Goal: Task Accomplishment & Management: Manage account settings

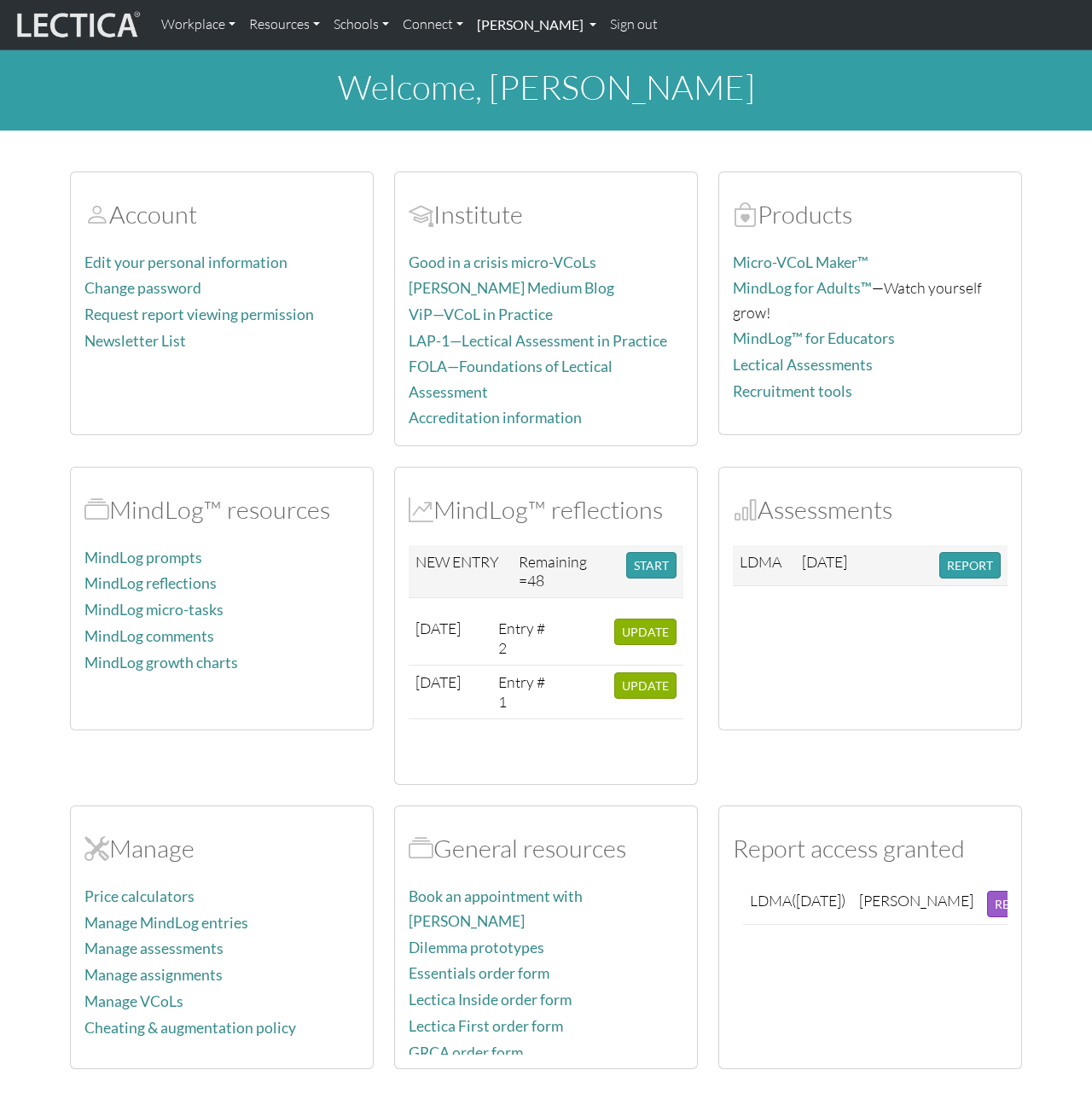
click at [555, 23] on link "[PERSON_NAME]" at bounding box center [537, 25] width 133 height 36
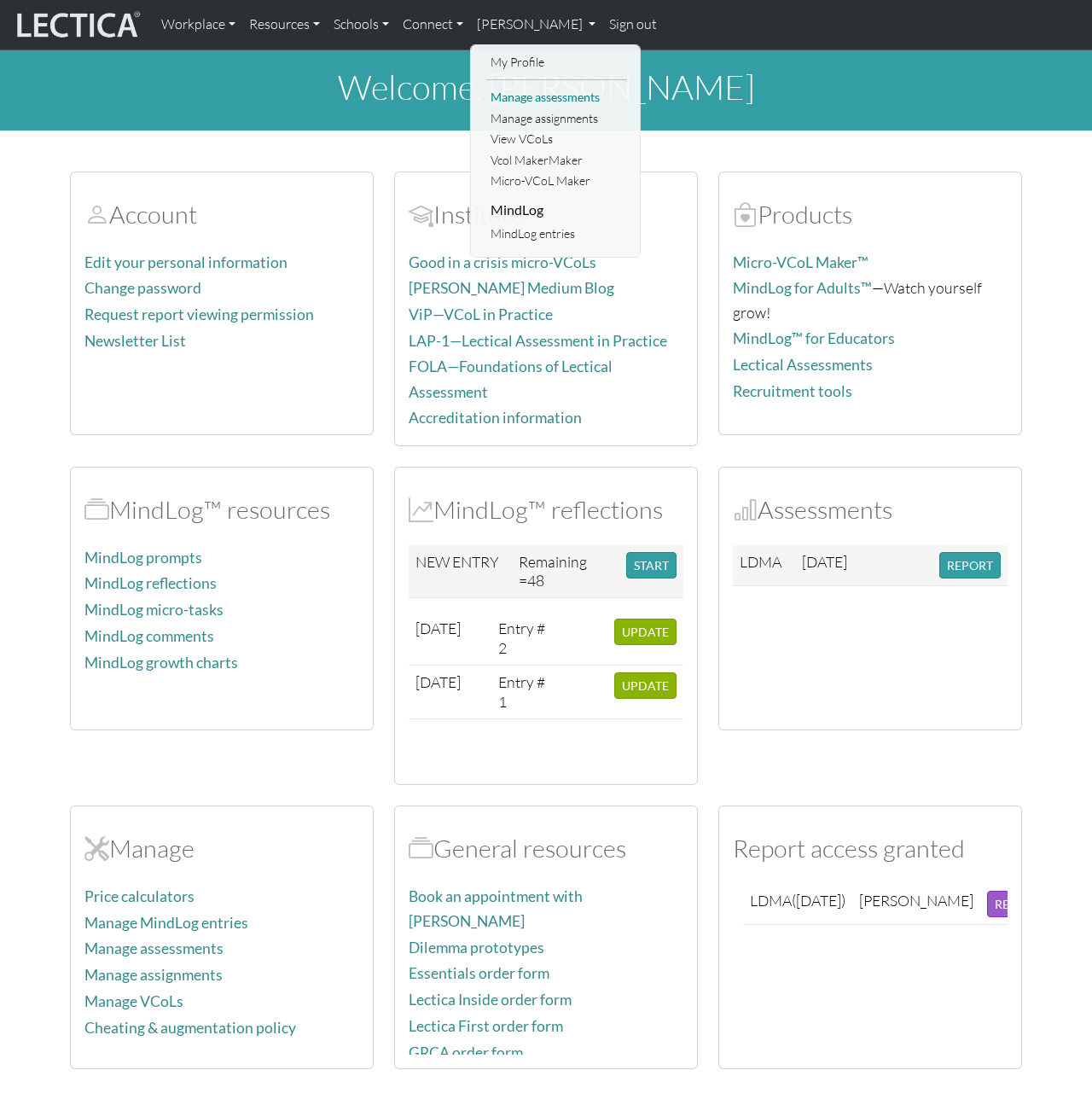
click at [536, 94] on link "Manage assessments" at bounding box center [556, 97] width 141 height 21
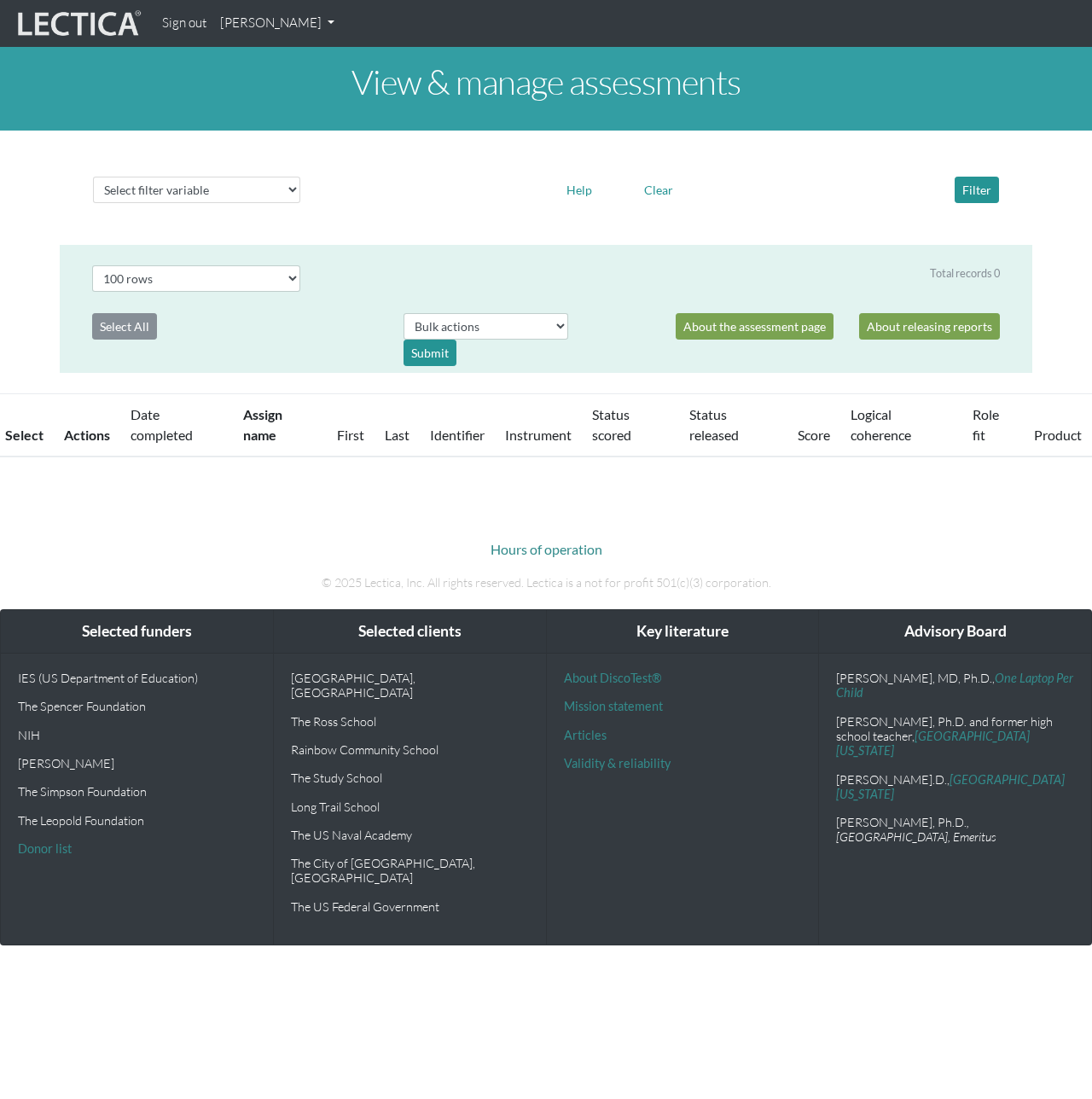
select select "100"
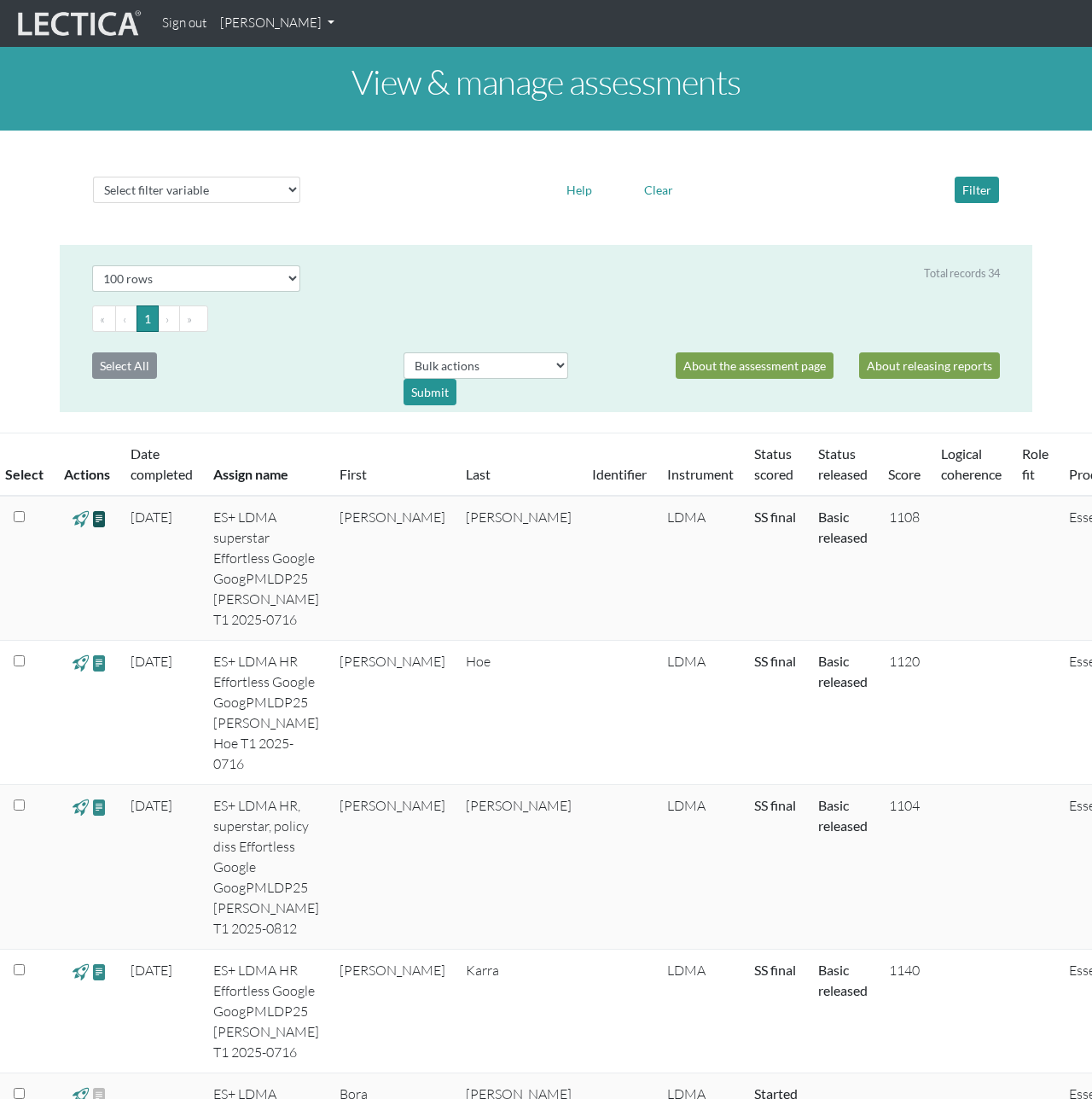
click at [99, 520] on span at bounding box center [99, 519] width 16 height 20
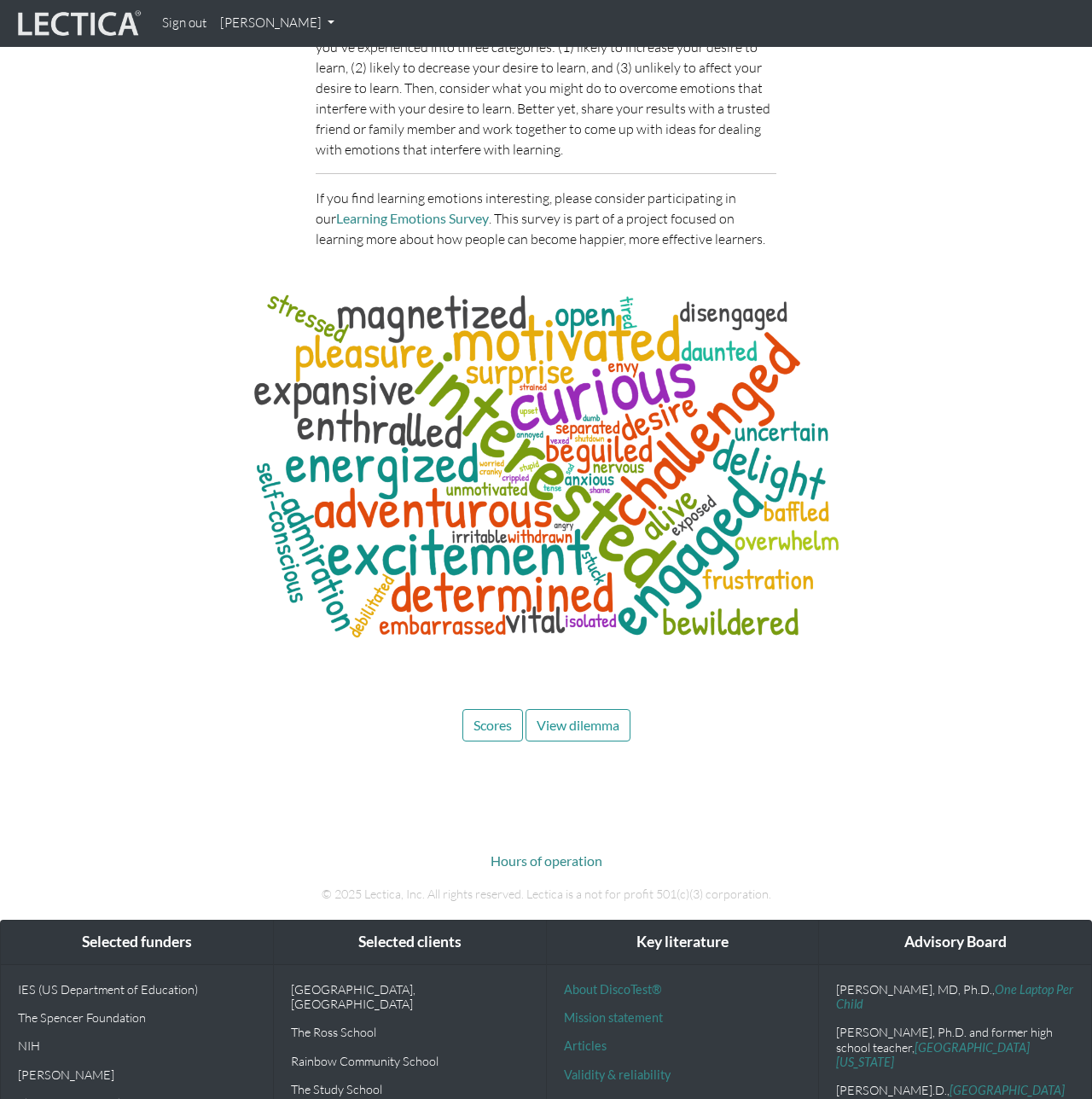
scroll to position [5962, 0]
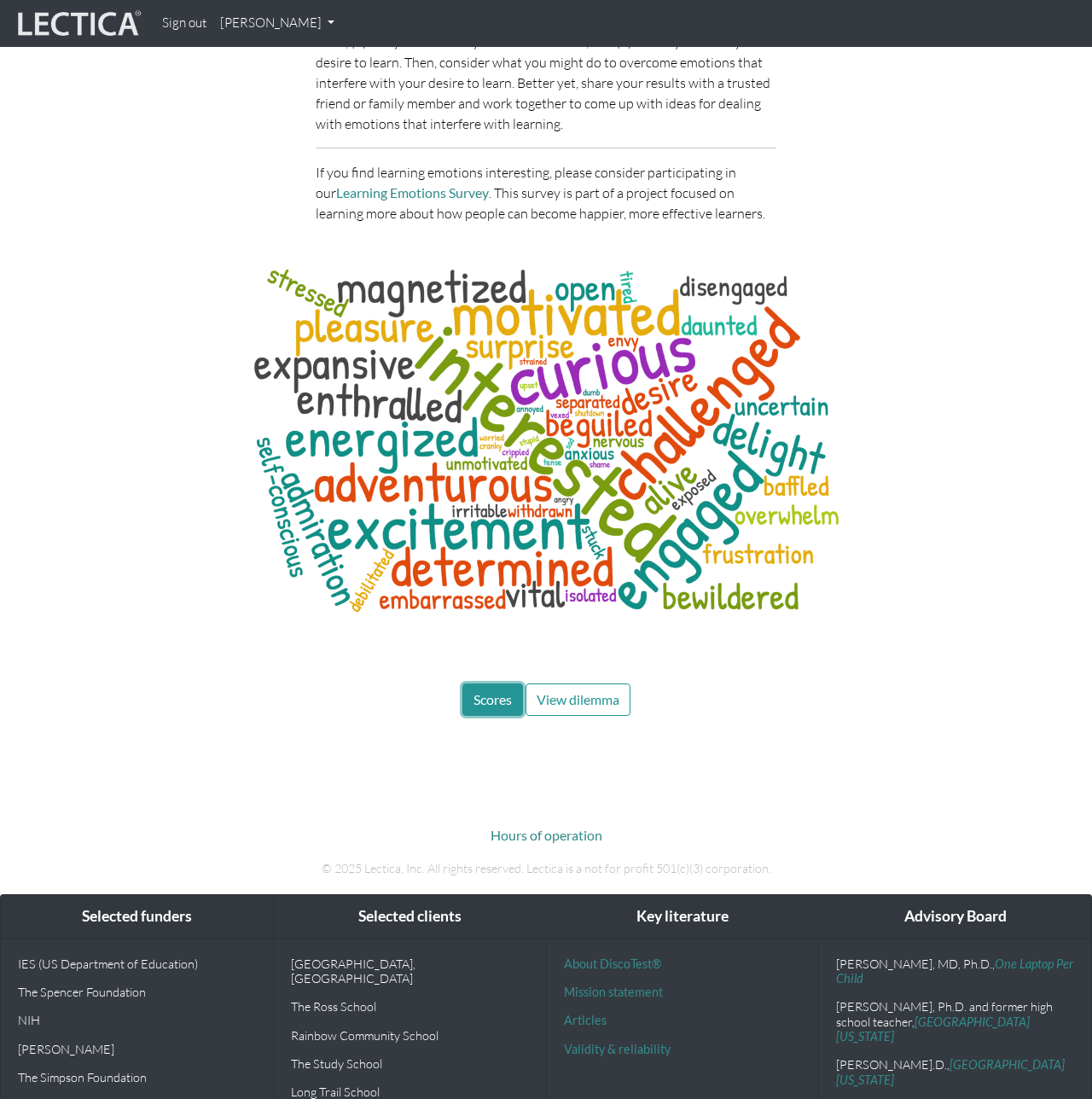
click at [478, 691] on span "Scores" at bounding box center [492, 699] width 39 height 16
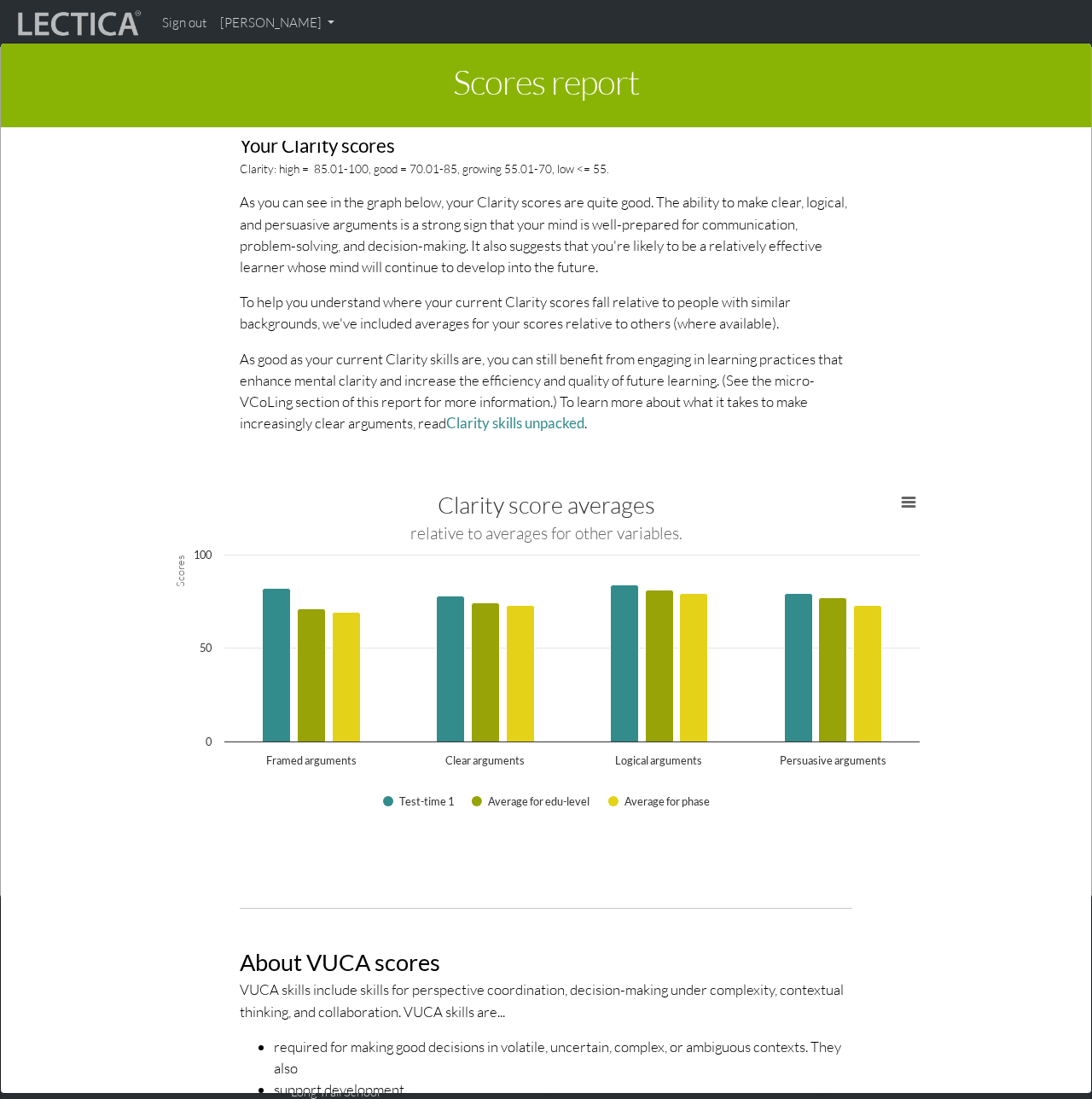
scroll to position [0, 0]
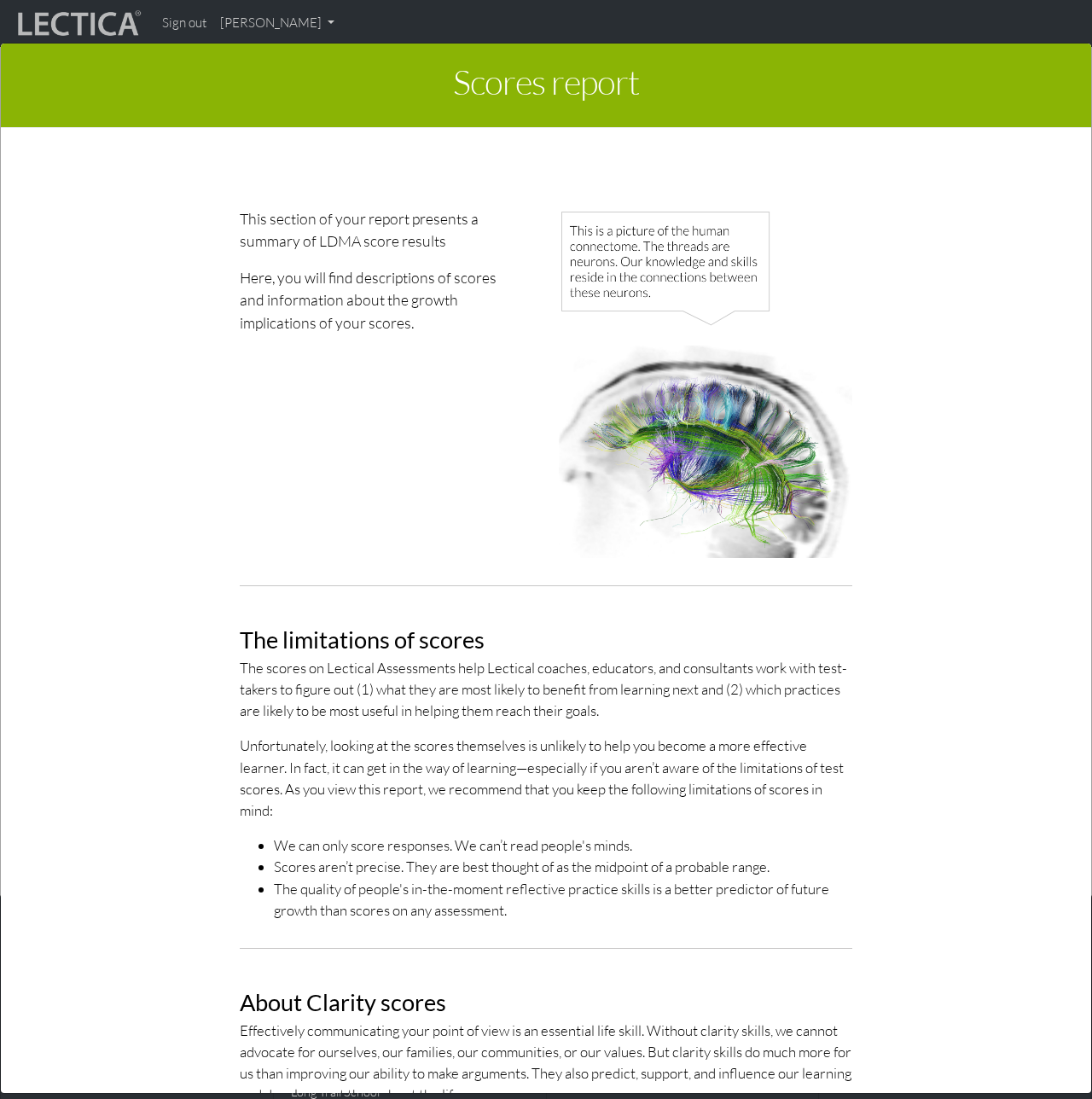
click at [290, 20] on div "Scores report × This section of your report presents a summary of LDMA score re…" at bounding box center [546, 566] width 1092 height 1099
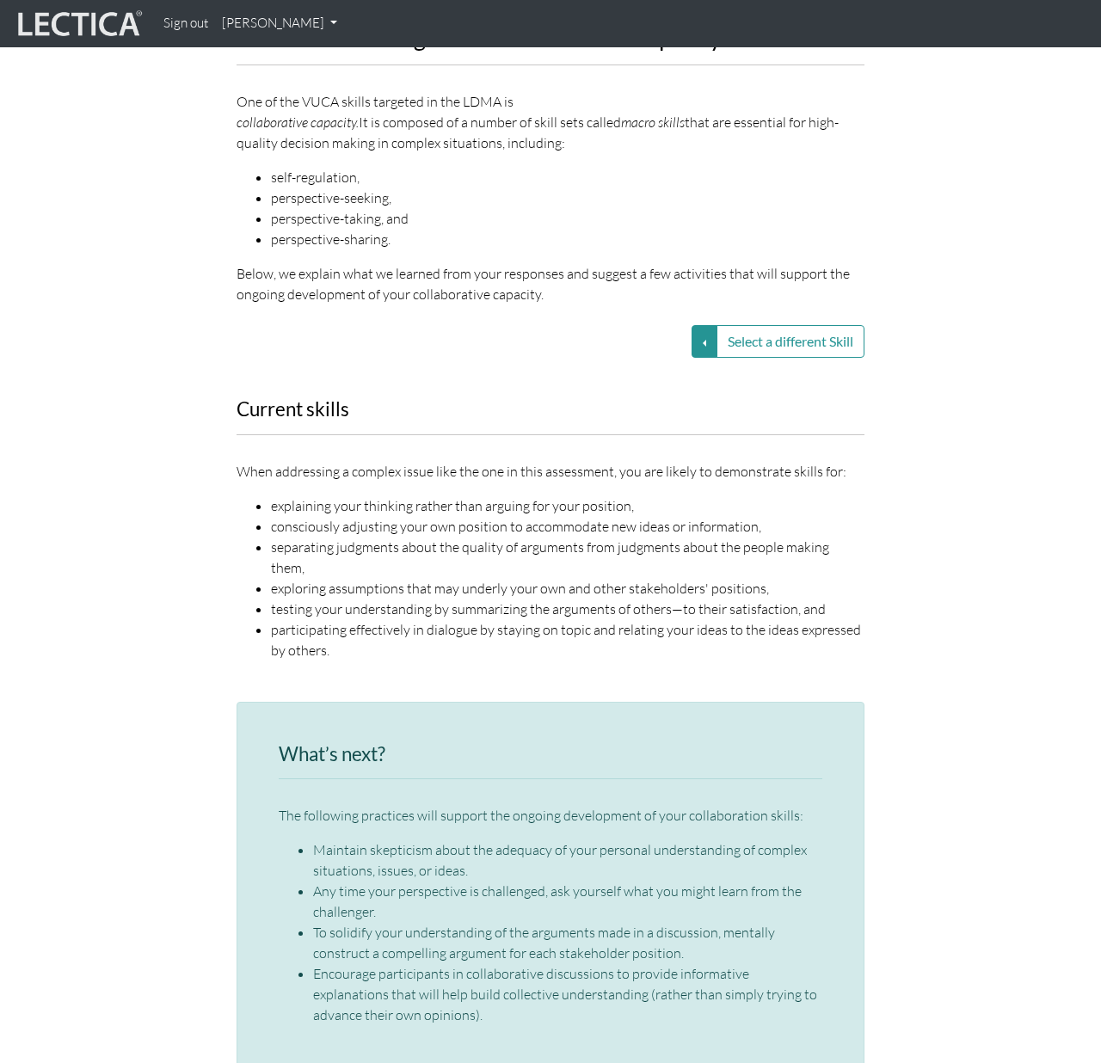
scroll to position [2173, 0]
click at [700, 324] on button "Select a different Skill" at bounding box center [704, 340] width 26 height 33
click at [682, 262] on p "Below, we explain what we learned from your responses and suggest a few activit…" at bounding box center [550, 282] width 628 height 41
click at [704, 324] on button "Select a different Skill" at bounding box center [704, 340] width 26 height 33
click at [698, 262] on p "Below, we explain what we learned from your responses and suggest a few activit…" at bounding box center [550, 282] width 628 height 41
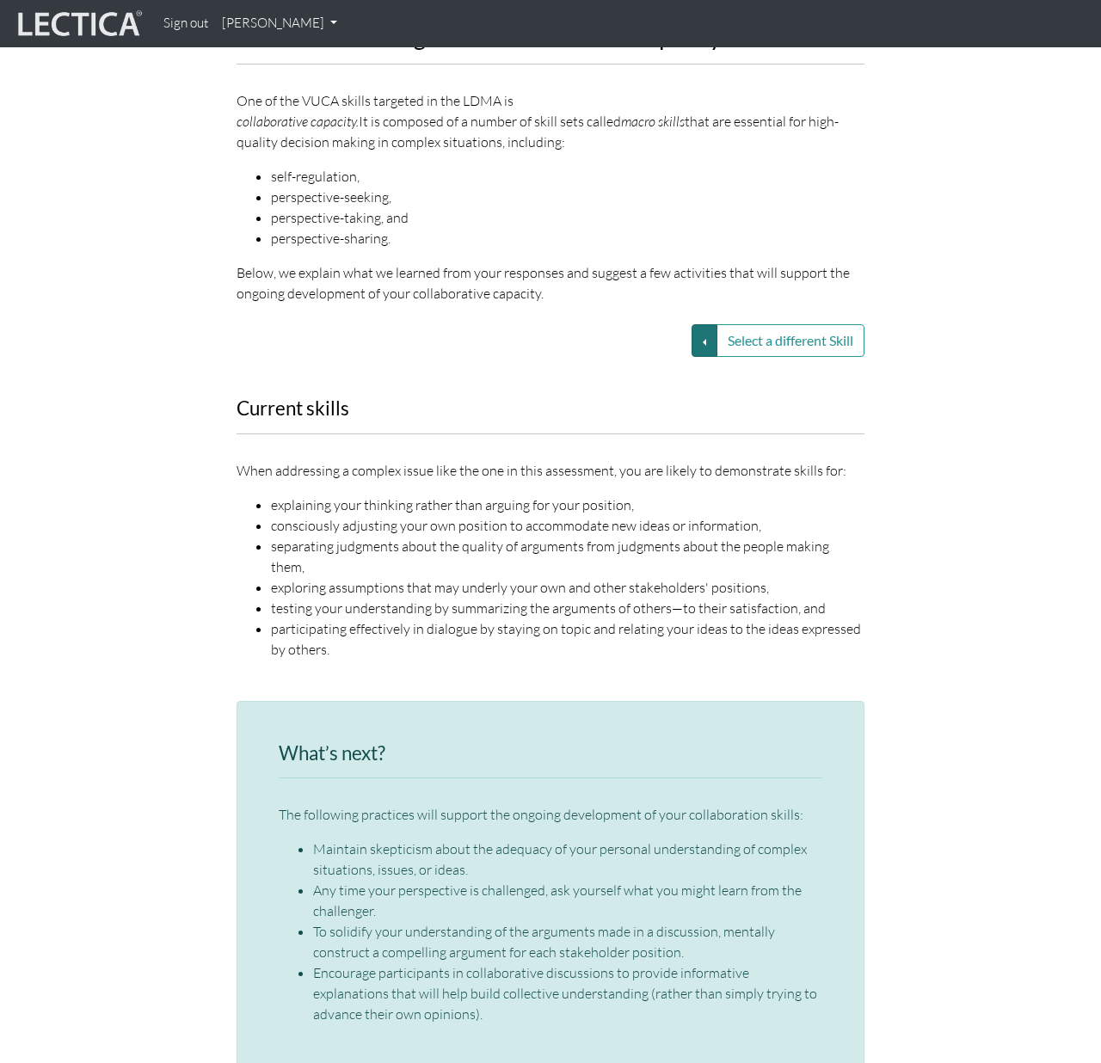
click at [700, 324] on button "Select a different Skill" at bounding box center [704, 340] width 26 height 33
click at [636, 392] on link "VUCA—Perspective coordination" at bounding box center [582, 402] width 184 height 20
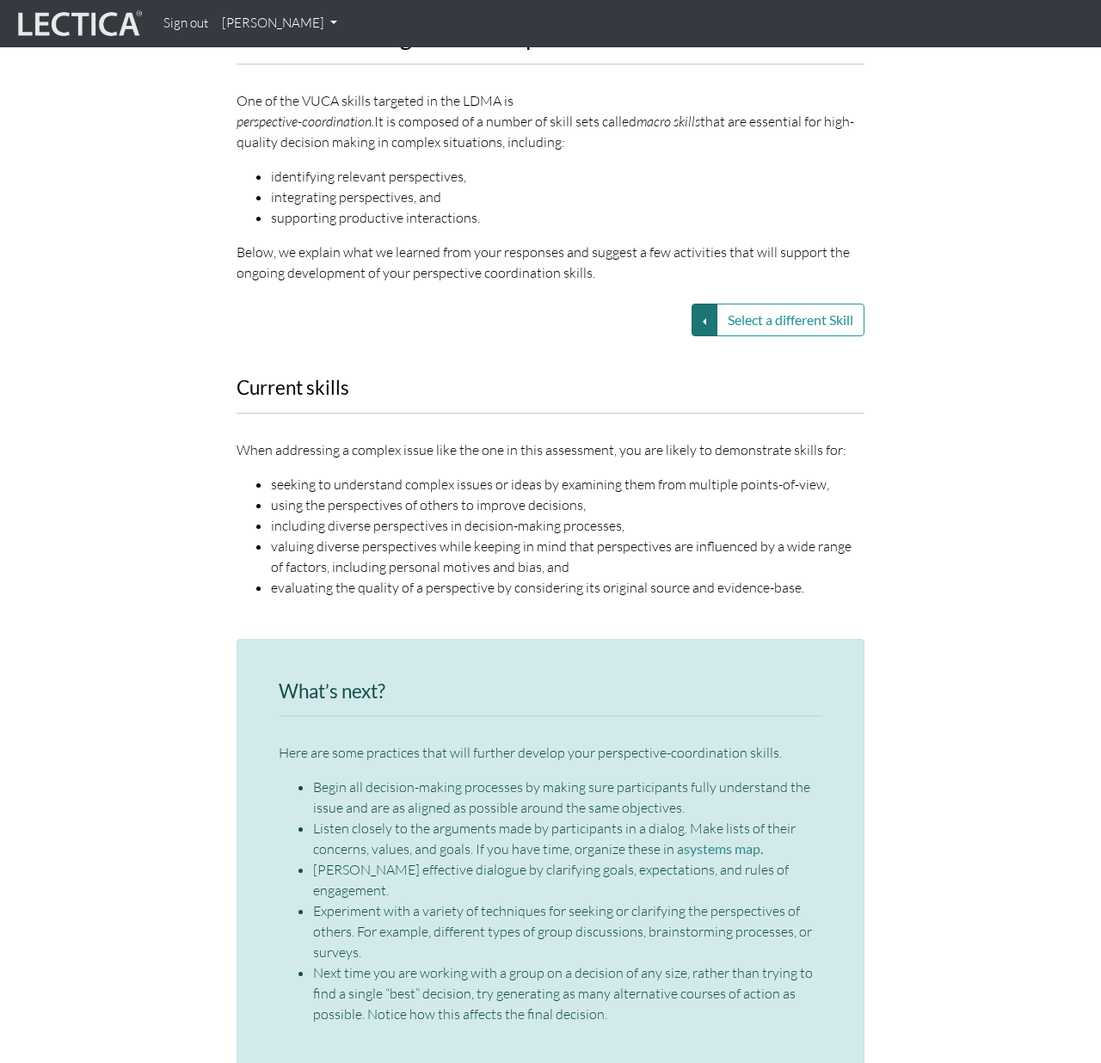
click at [699, 304] on button "Select a different Skill" at bounding box center [704, 320] width 26 height 33
click at [279, 304] on div "Select a different Skill VUCA—Collaborative capacity VUCA—Contextual thinking V…" at bounding box center [551, 320] width 654 height 33
click at [708, 304] on button "Select a different Skill" at bounding box center [704, 320] width 26 height 33
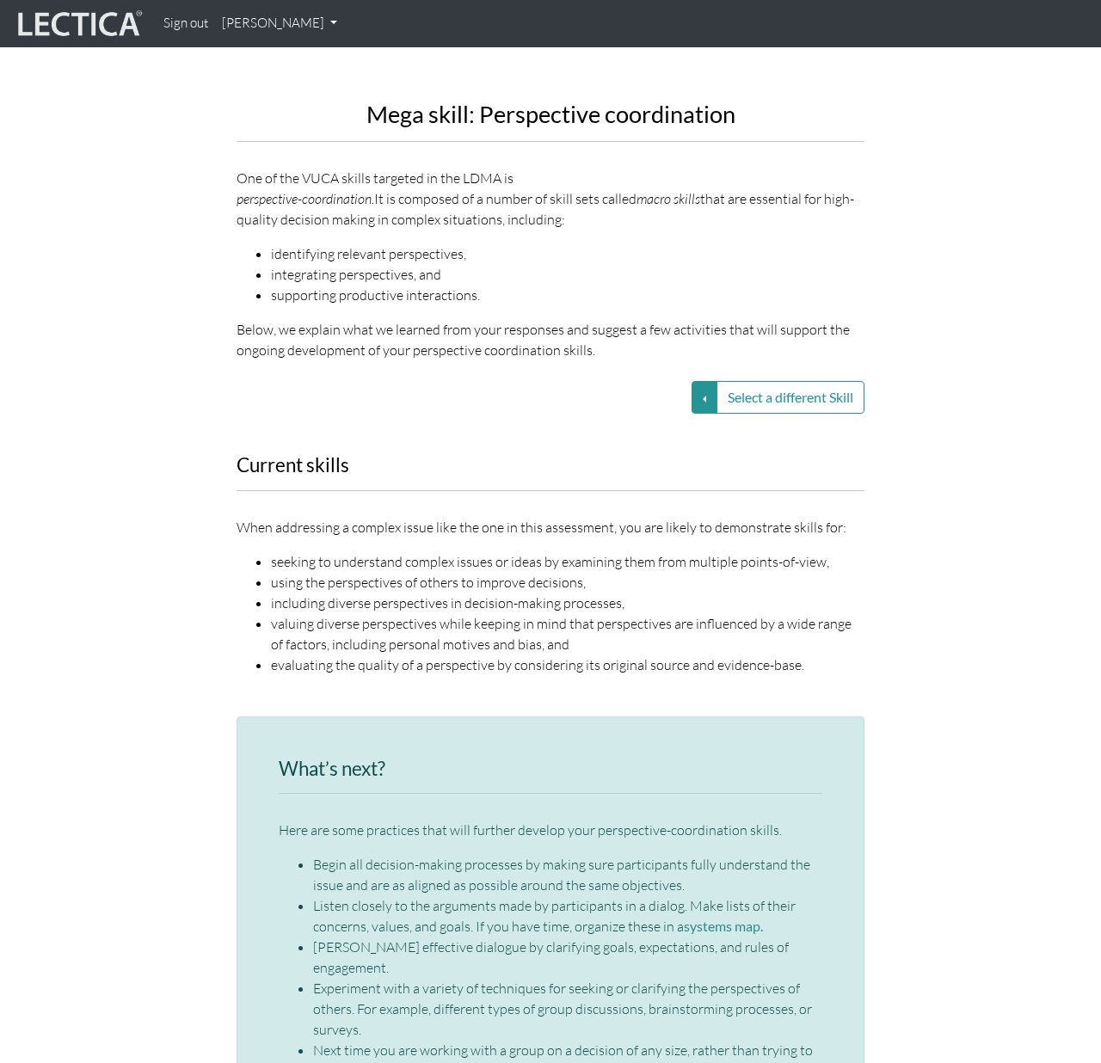
scroll to position [2095, 0]
click at [703, 382] on button "Select a different Skill" at bounding box center [704, 398] width 26 height 33
click at [610, 390] on link "VUCA—Collaborative capacity" at bounding box center [582, 400] width 184 height 20
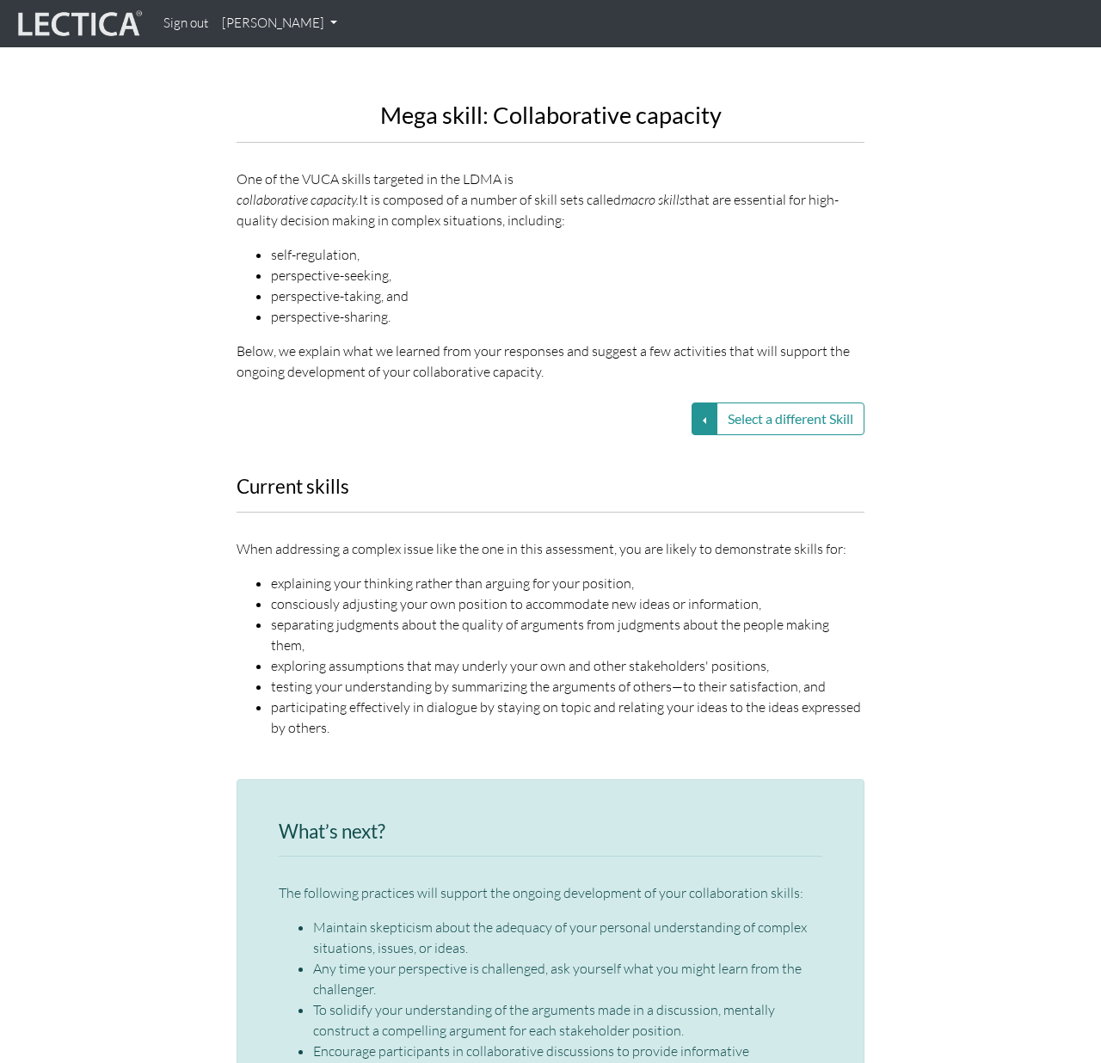
click at [460, 402] on div "Select a different Skill VUCA—Collaborative capacity VUCA—Contextual thinking V…" at bounding box center [551, 418] width 654 height 33
click at [683, 402] on div "Select a different Skill VUCA—Collaborative capacity VUCA—Contextual thinking V…" at bounding box center [551, 418] width 654 height 33
click at [691, 402] on button "Select a different Skill" at bounding box center [704, 418] width 26 height 33
click at [596, 470] on link "VUCA—Perspective coordination" at bounding box center [582, 480] width 184 height 20
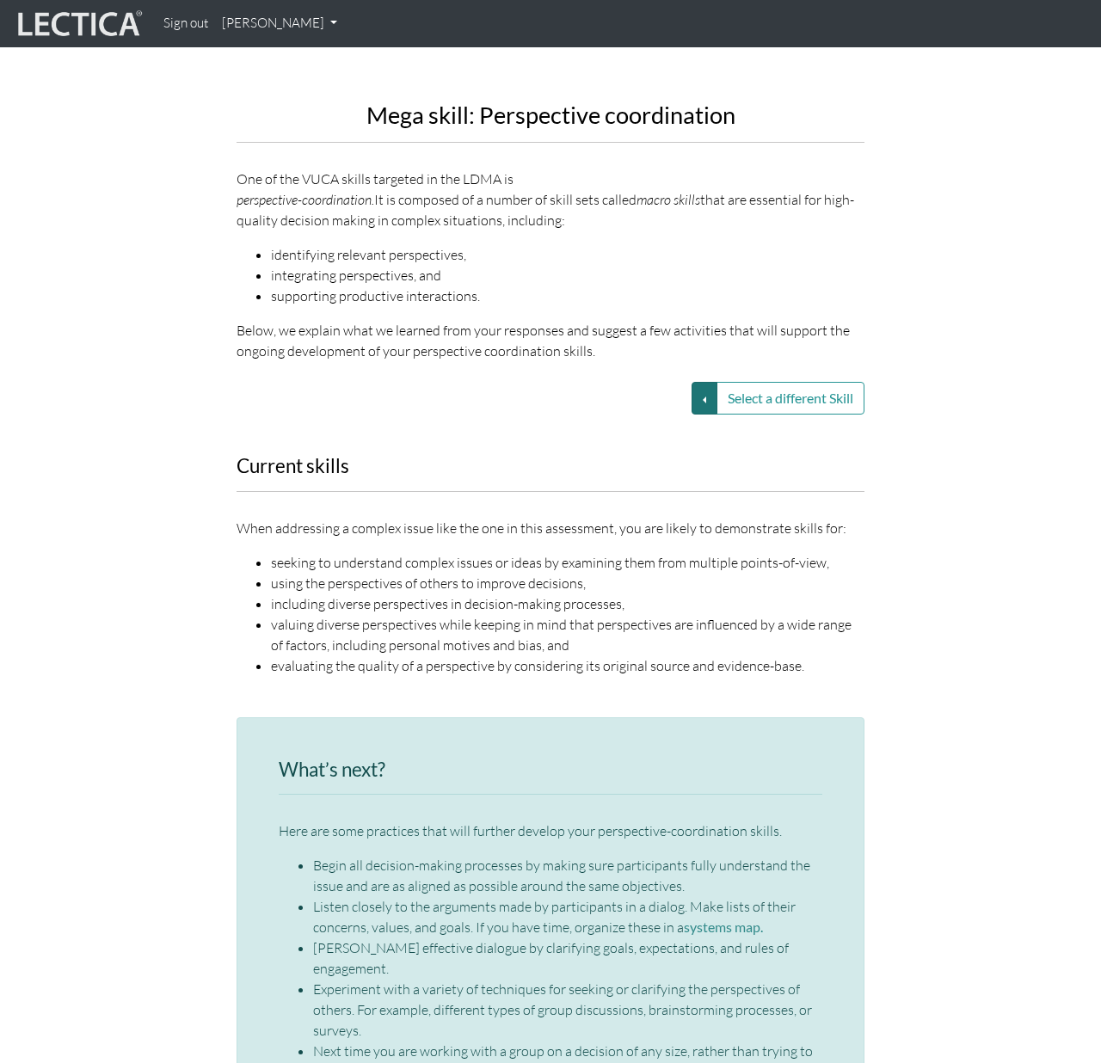
click at [694, 382] on button "Select a different Skill" at bounding box center [704, 398] width 26 height 33
click at [227, 456] on div "Current skills When addressing a complex issue like the one in this assessment,…" at bounding box center [551, 576] width 654 height 241
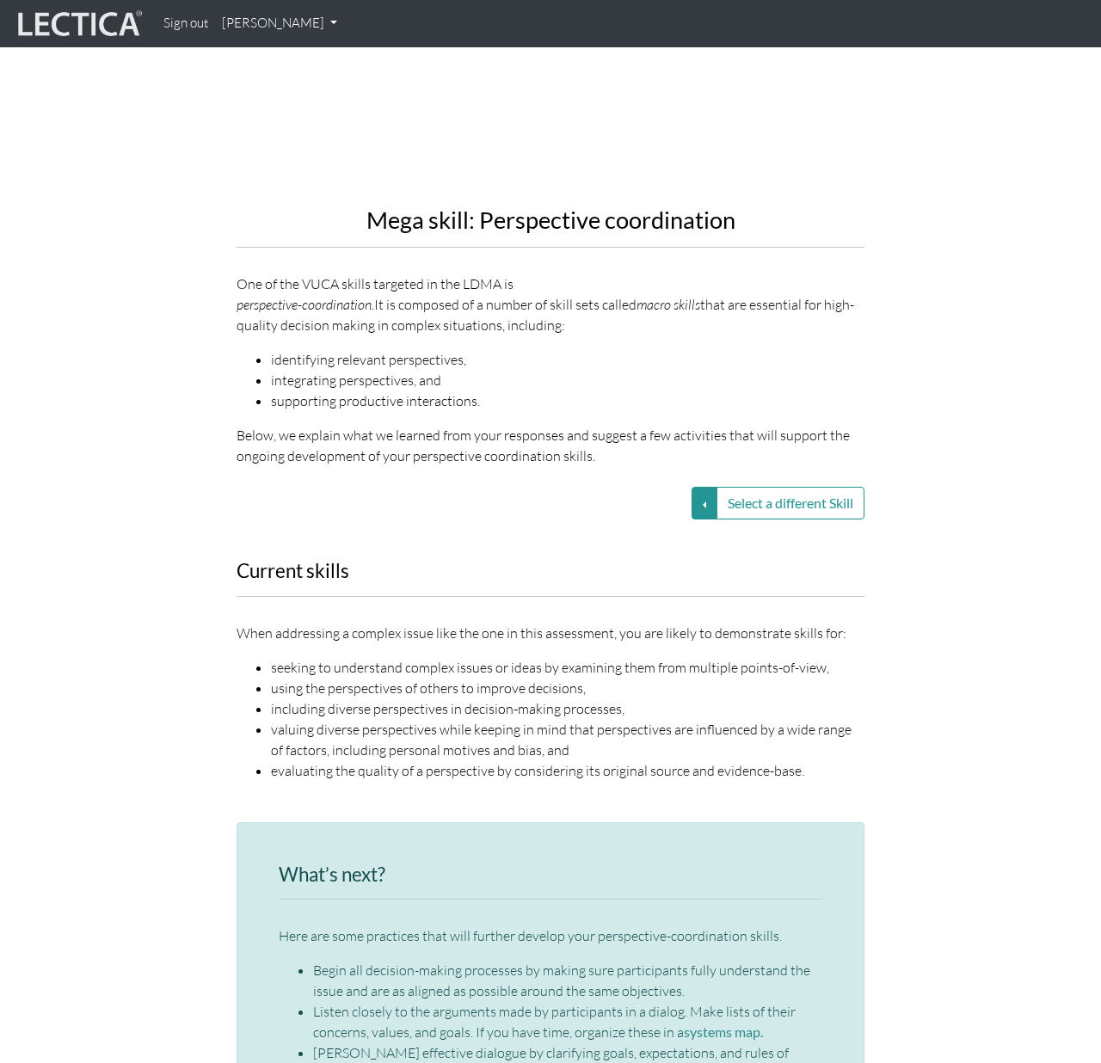
scroll to position [1902, 0]
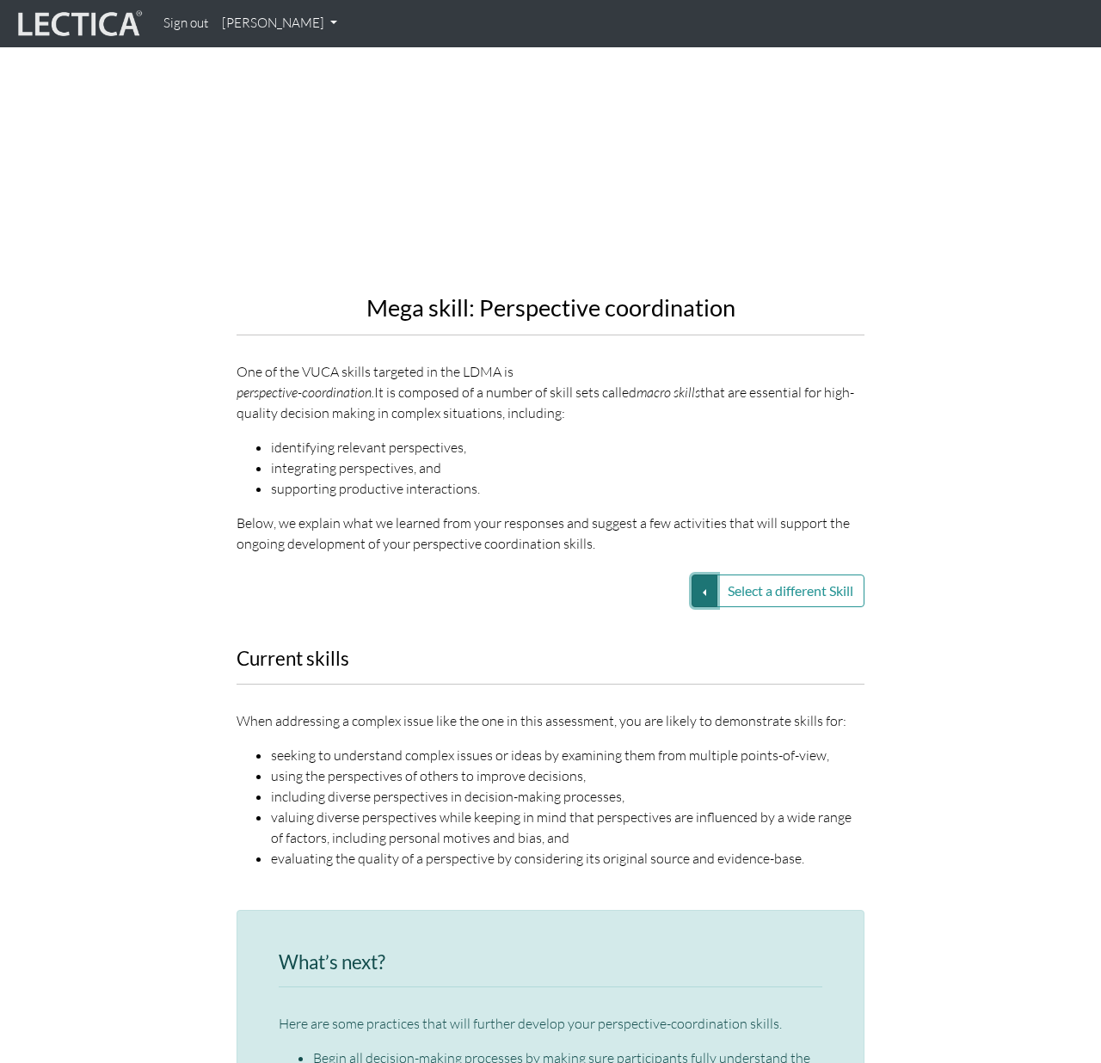
click at [711, 574] on button "Select a different Skill" at bounding box center [704, 590] width 26 height 33
click at [594, 582] on link "VUCA—Collaborative capacity" at bounding box center [582, 592] width 184 height 20
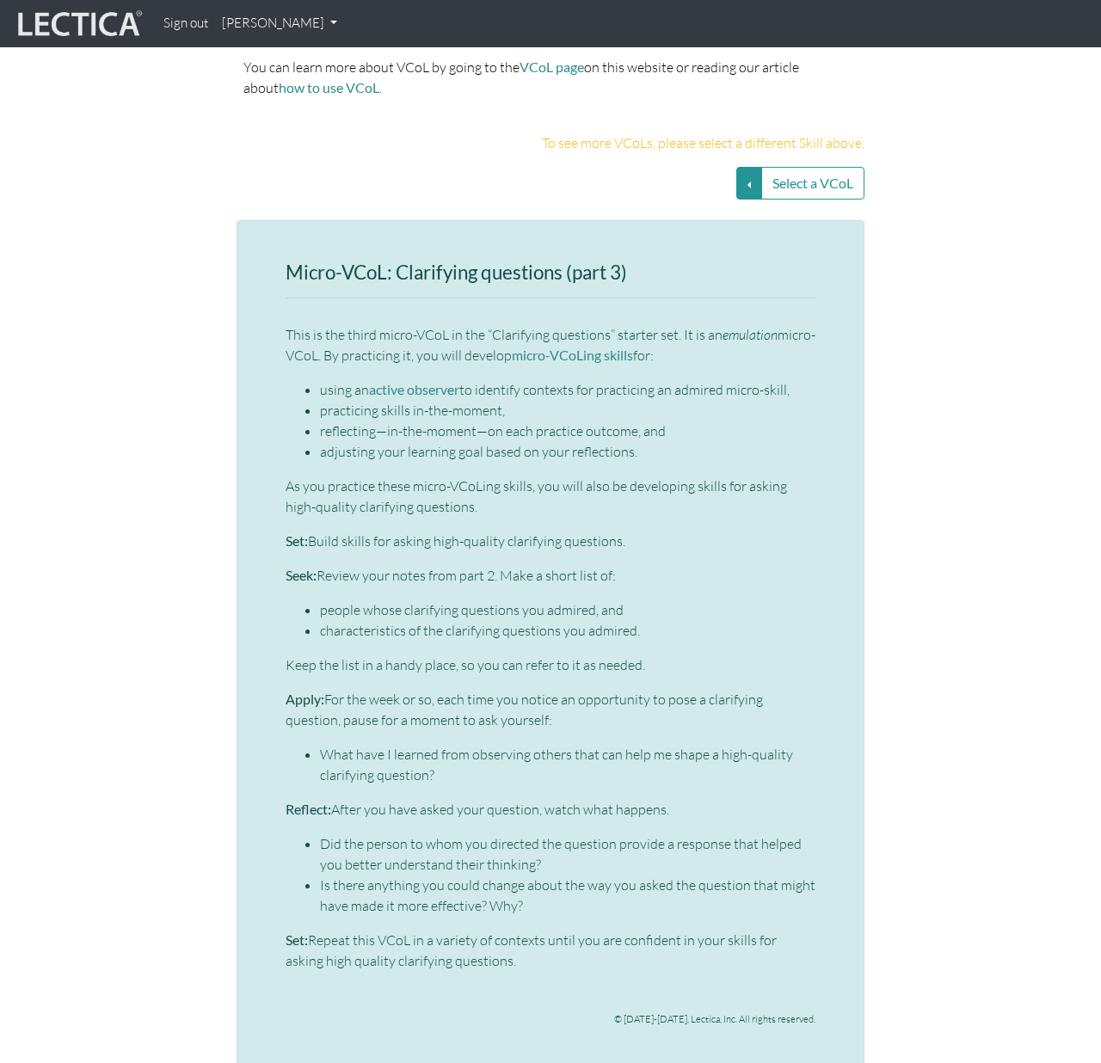
scroll to position [3824, 0]
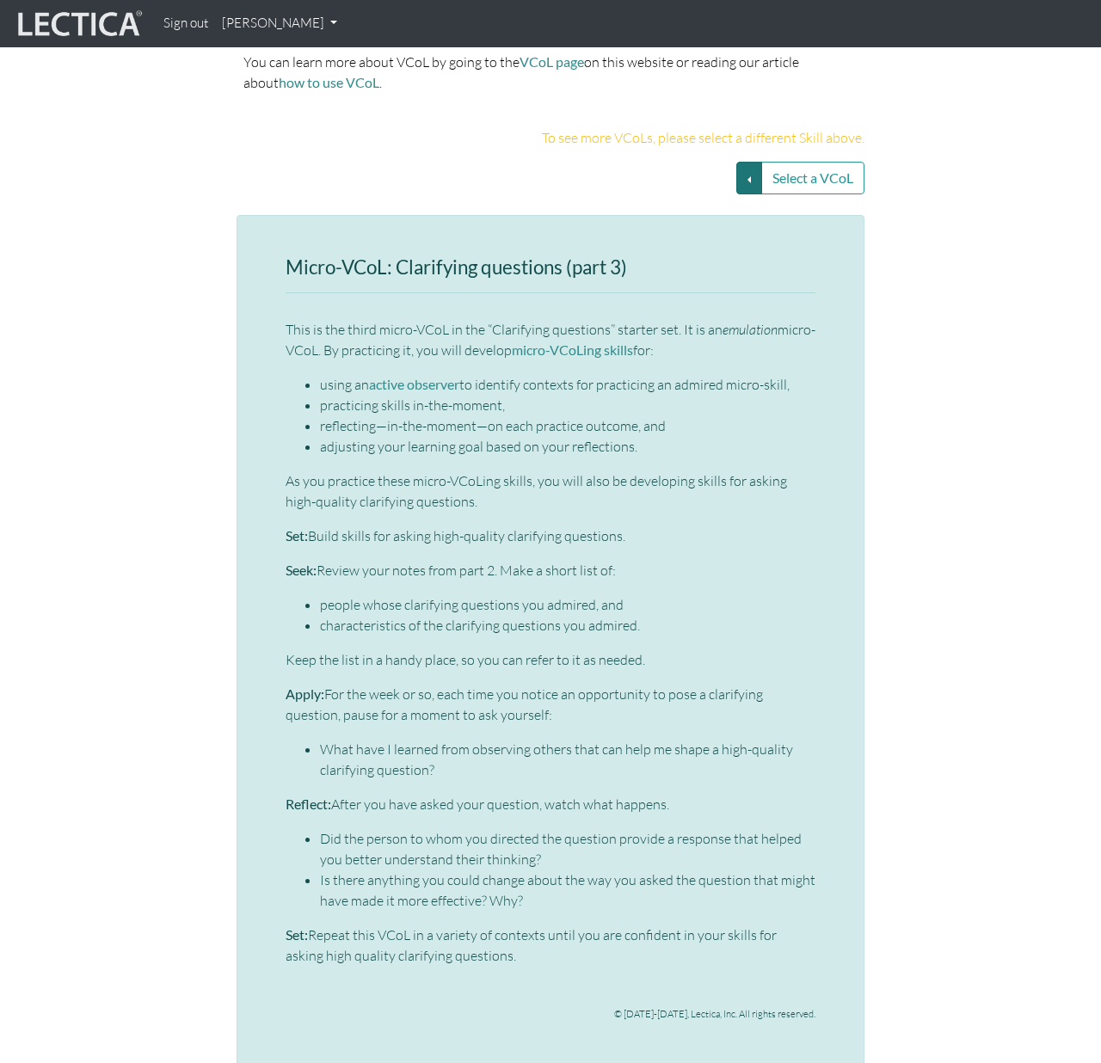
click at [755, 162] on button "Select a VCoL" at bounding box center [749, 178] width 26 height 33
click at [634, 190] on link "Clarifying questions (SS1)" at bounding box center [601, 200] width 231 height 20
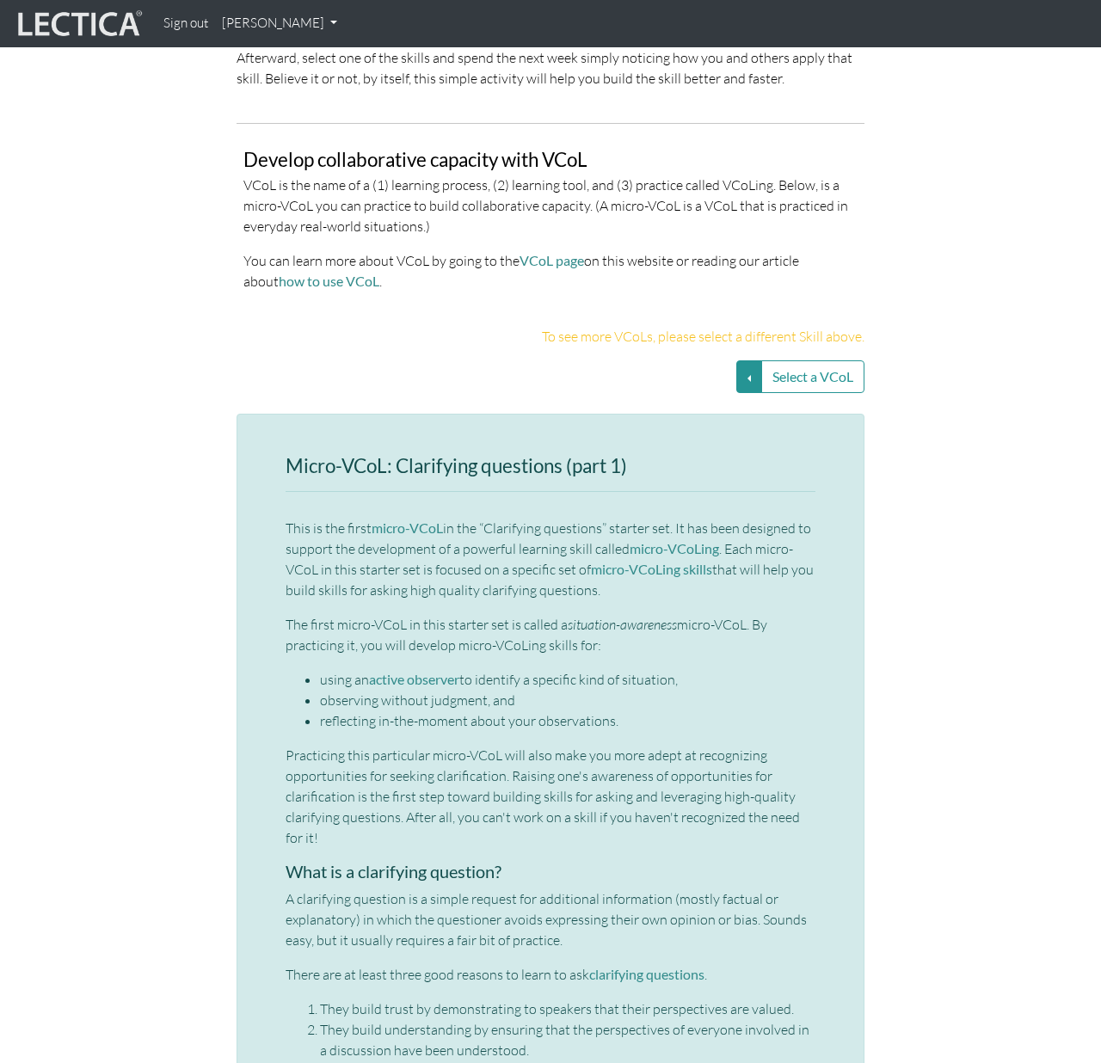
scroll to position [3601, 0]
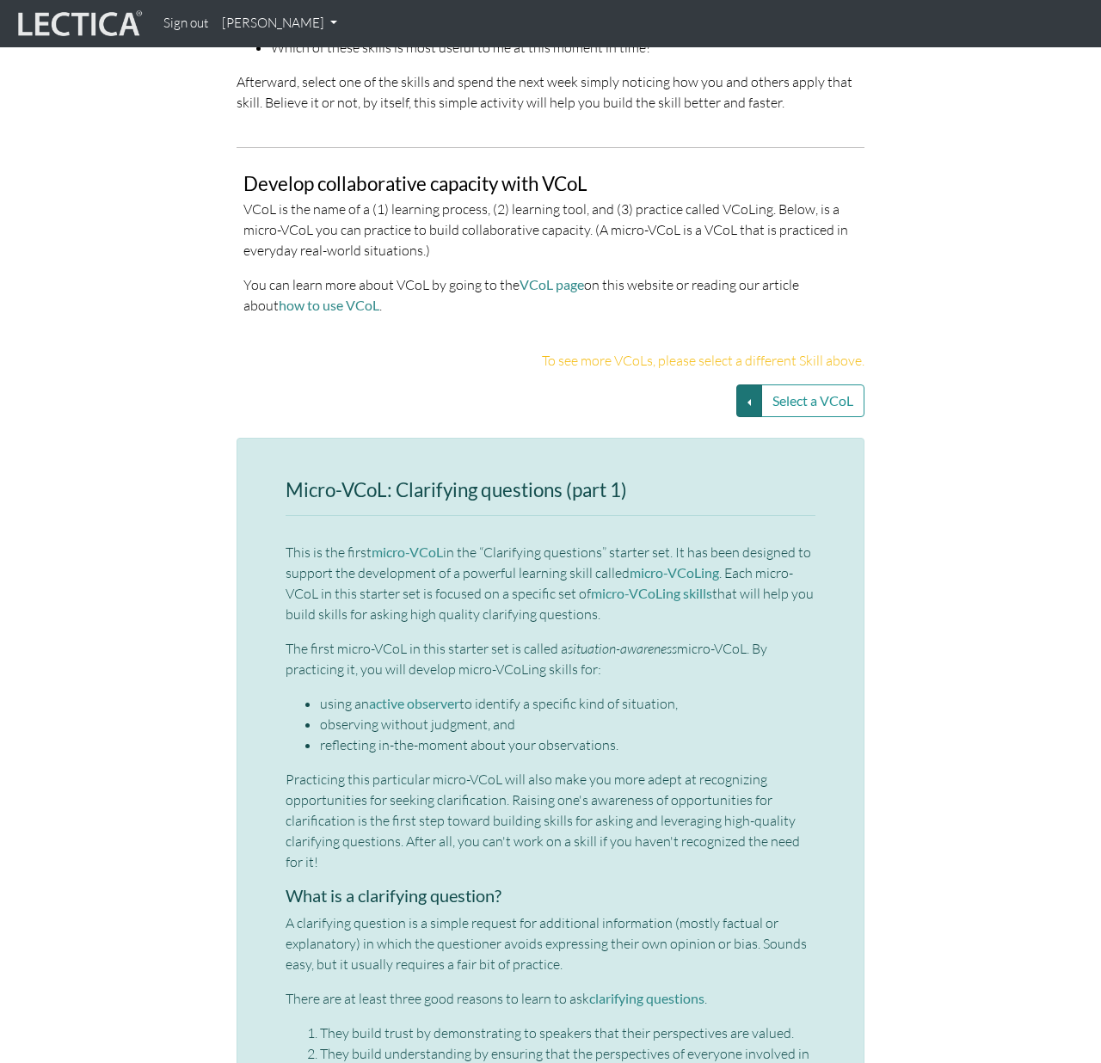
click at [752, 384] on button "Select a VCoL" at bounding box center [749, 400] width 26 height 33
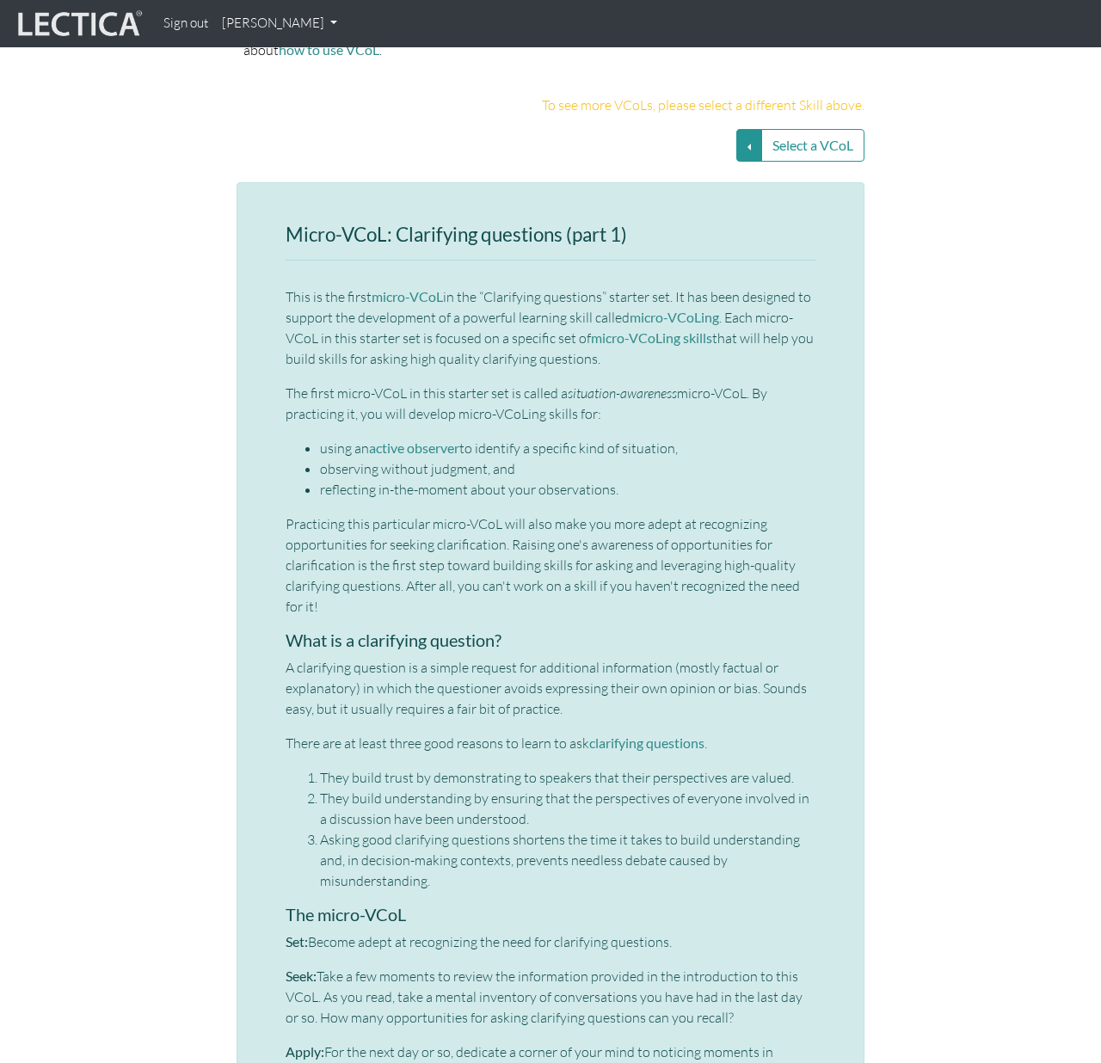
scroll to position [3860, 0]
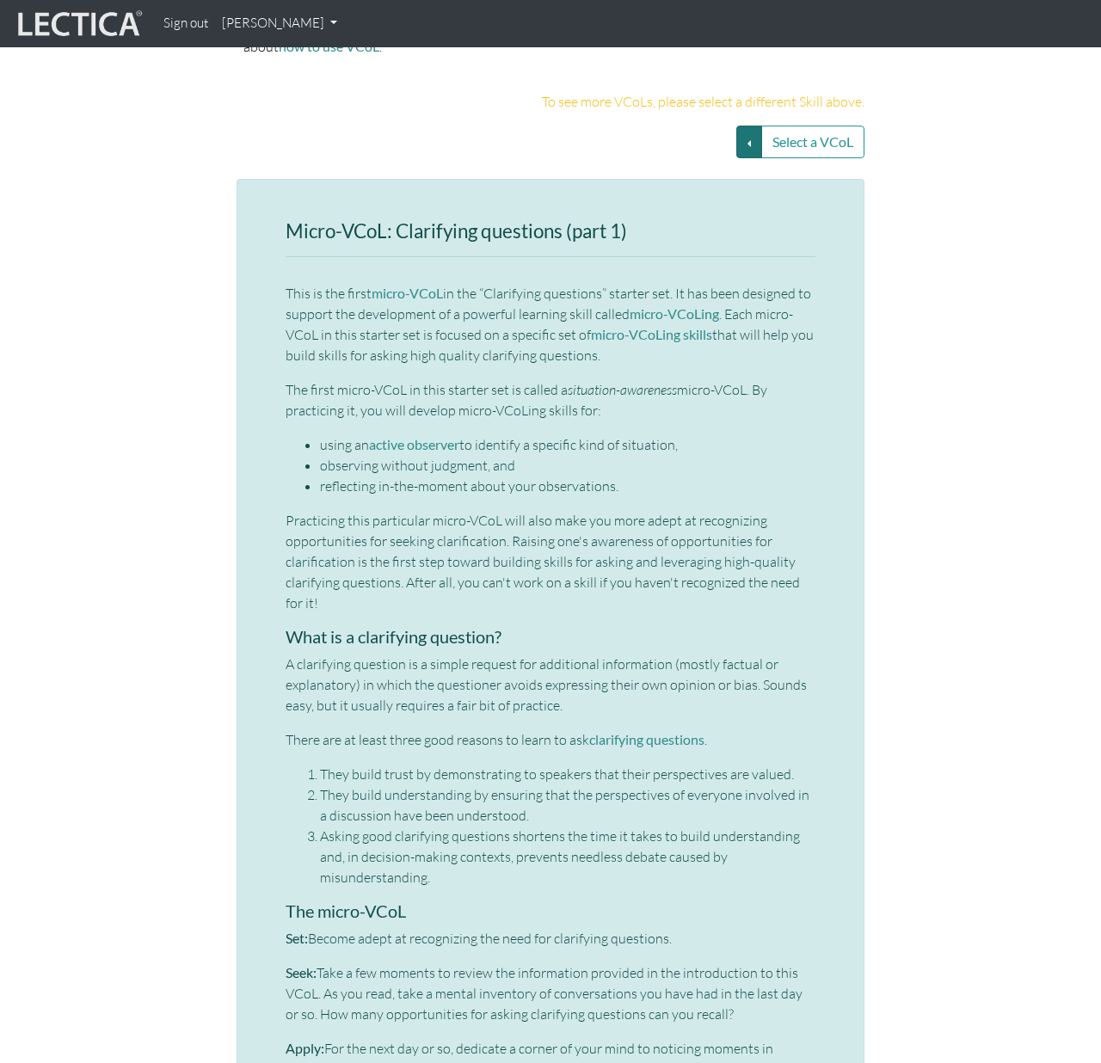
click at [736, 126] on button "Select a VCoL" at bounding box center [749, 142] width 26 height 33
click at [329, 433] on div "Micro-VCoL: Clarifying questions (part 1) This is the first micro-VCoL in the “…" at bounding box center [551, 870] width 530 height 1299
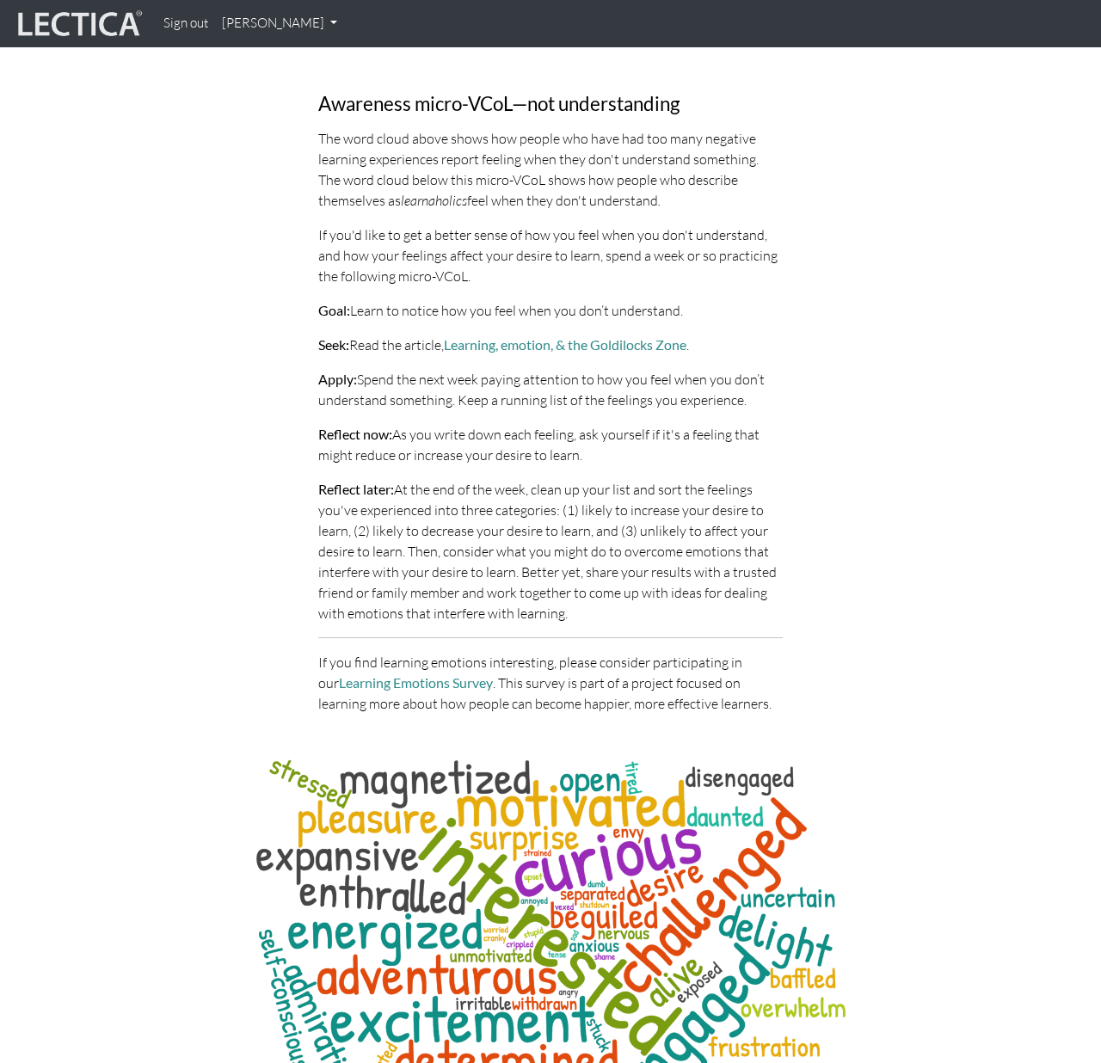
scroll to position [6575, 0]
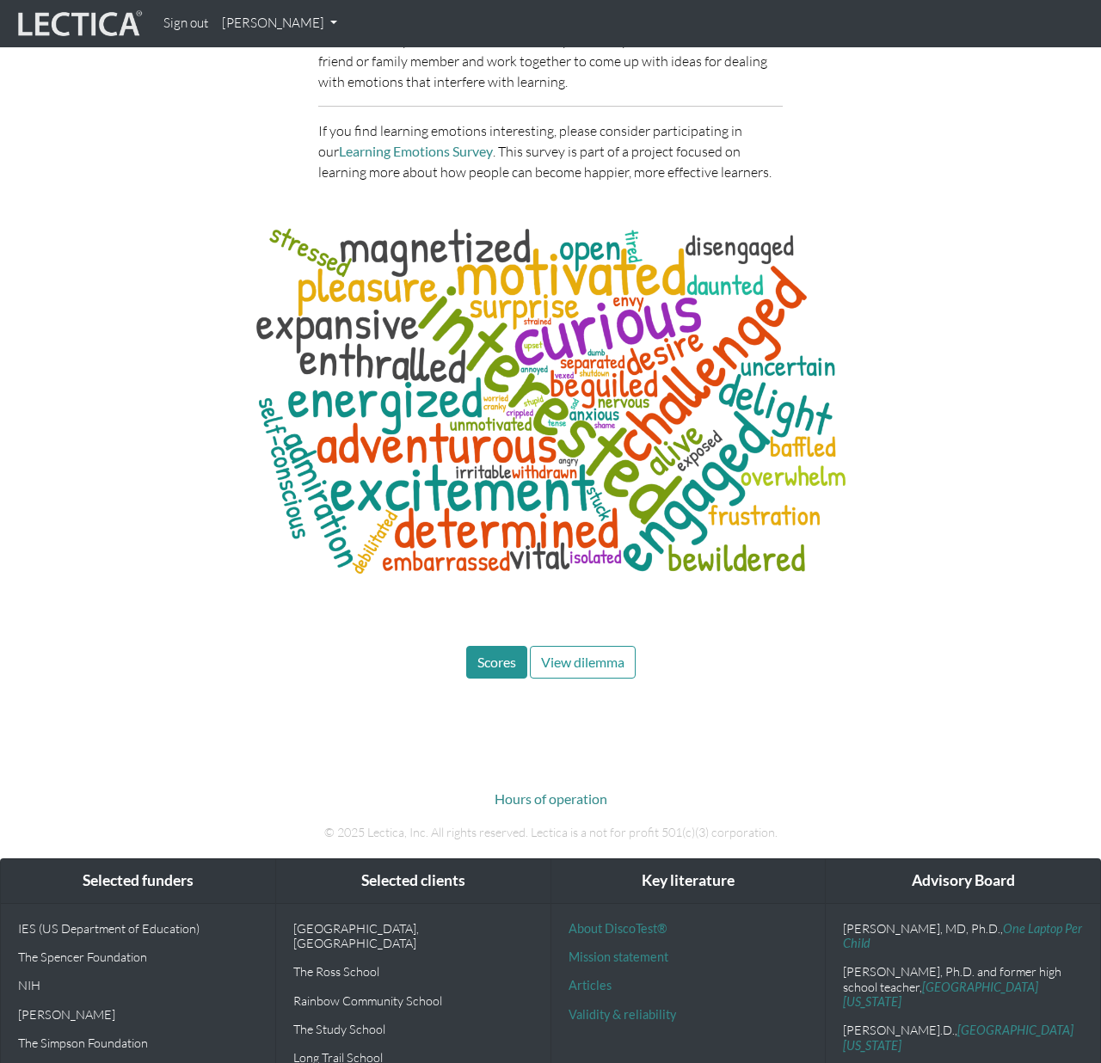
click at [492, 654] on span "Scores" at bounding box center [496, 662] width 39 height 16
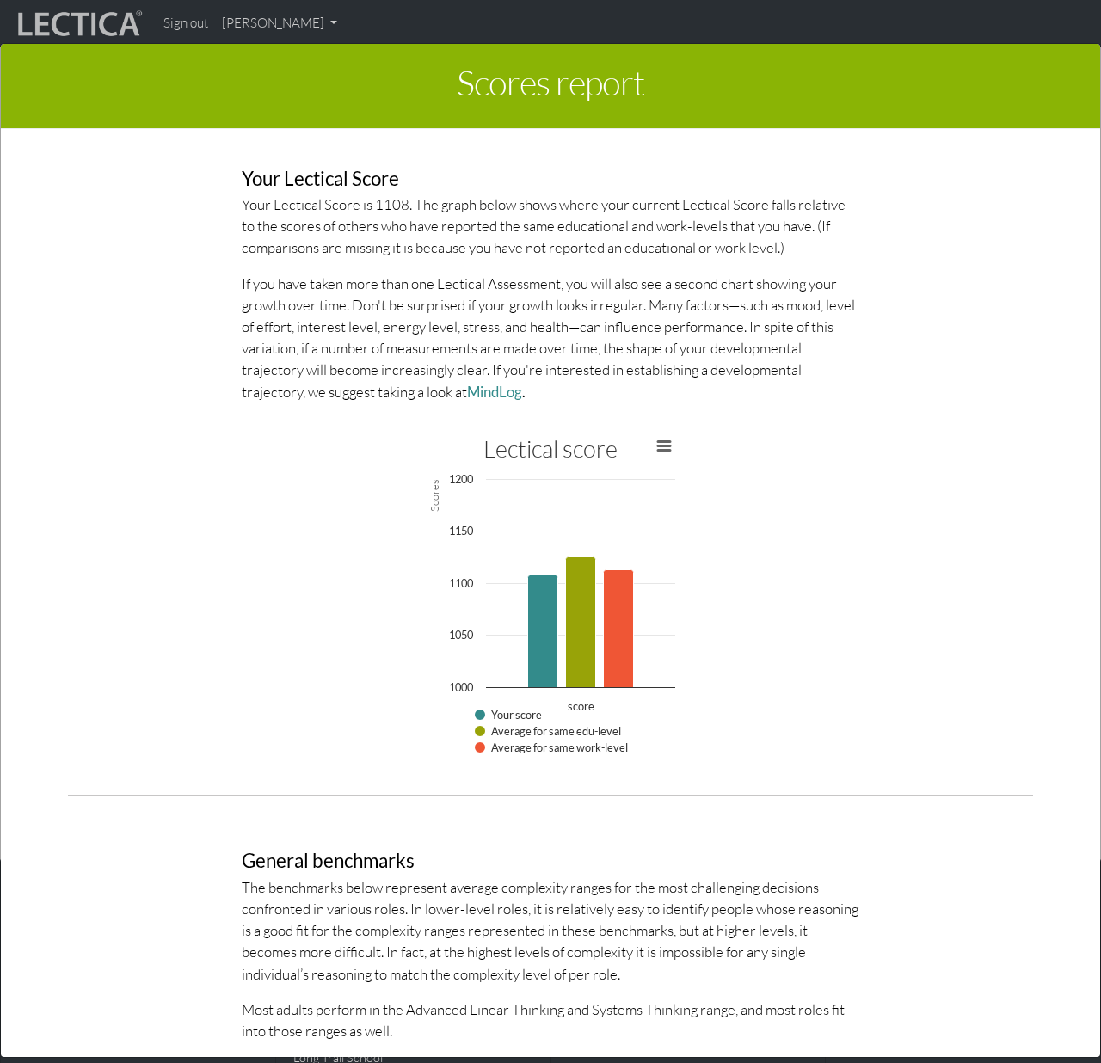
scroll to position [3712, 0]
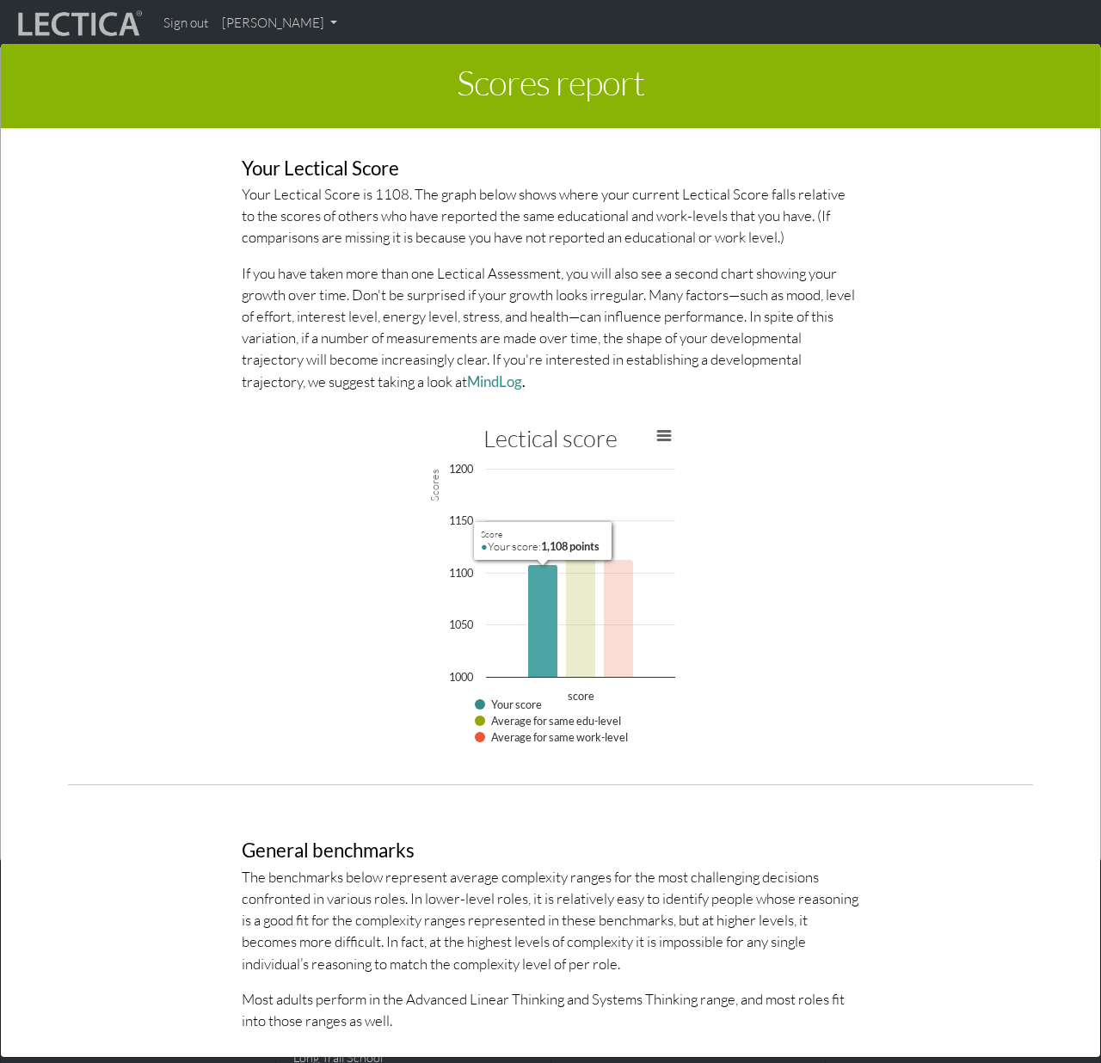
click at [548, 614] on icon "score, 1,108 points. Your score." at bounding box center [543, 620] width 30 height 113
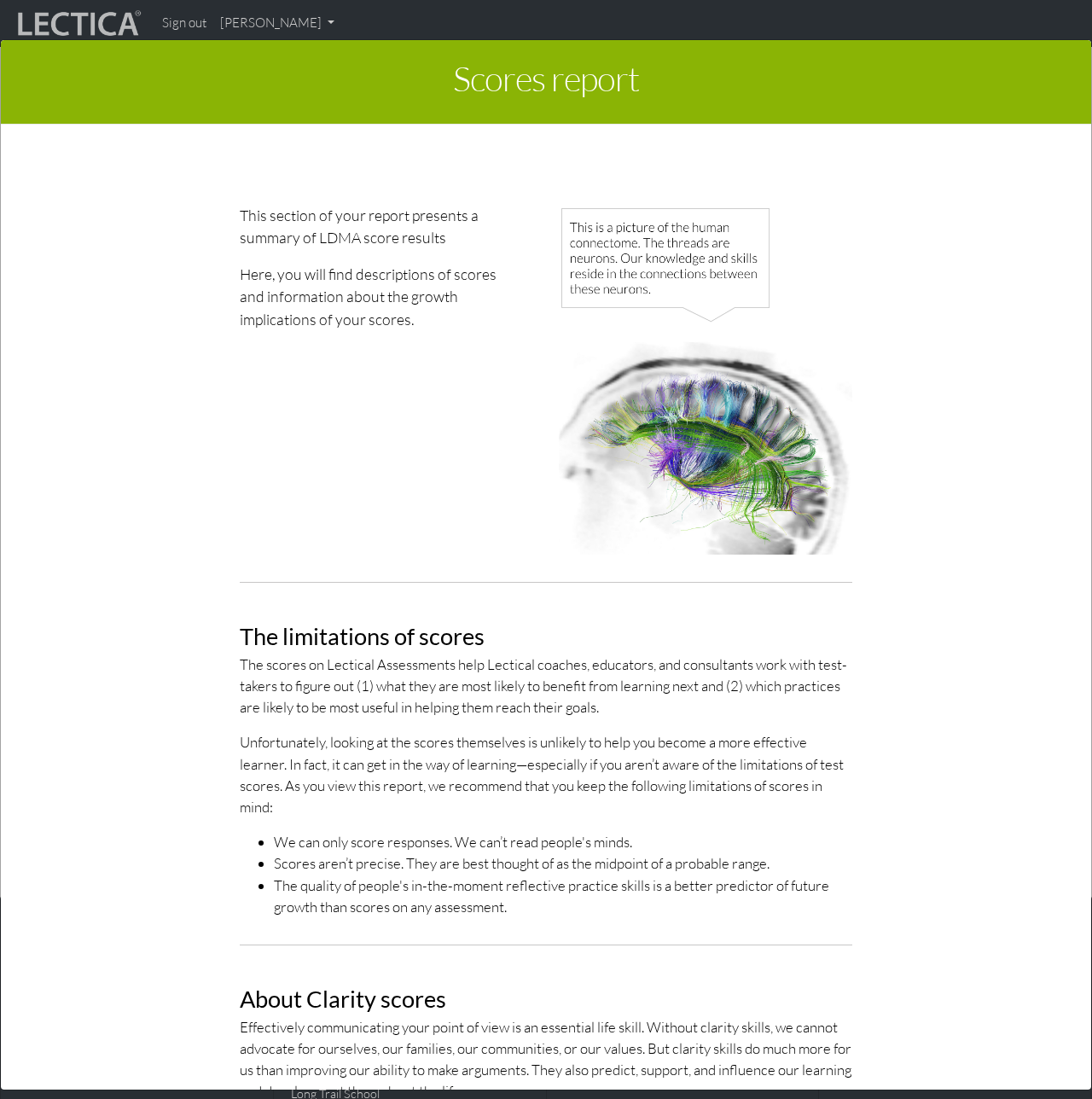
scroll to position [0, 0]
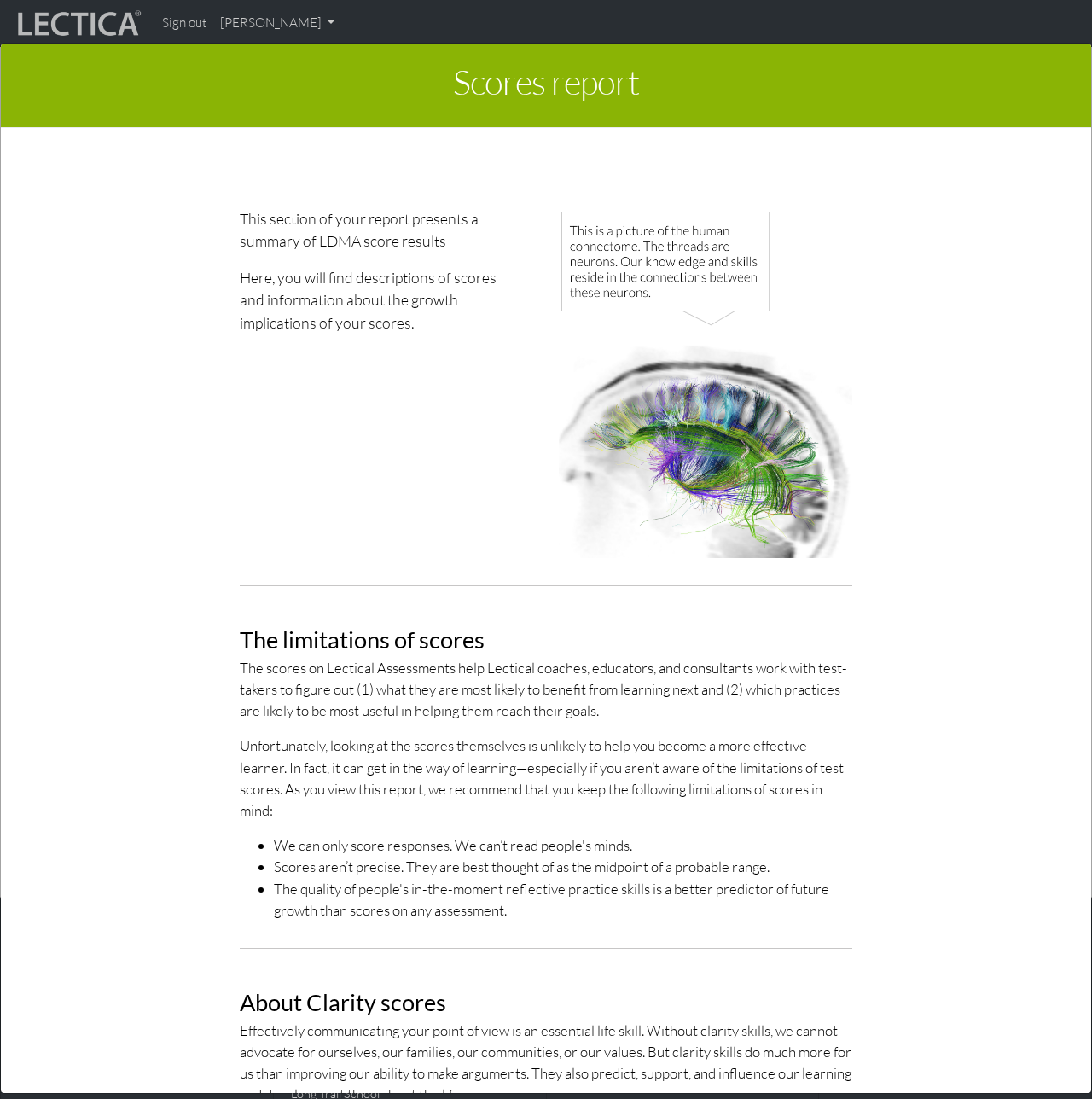
click at [302, 24] on div "Scores report × This section of your report presents a summary of LDMA score re…" at bounding box center [546, 566] width 1092 height 1099
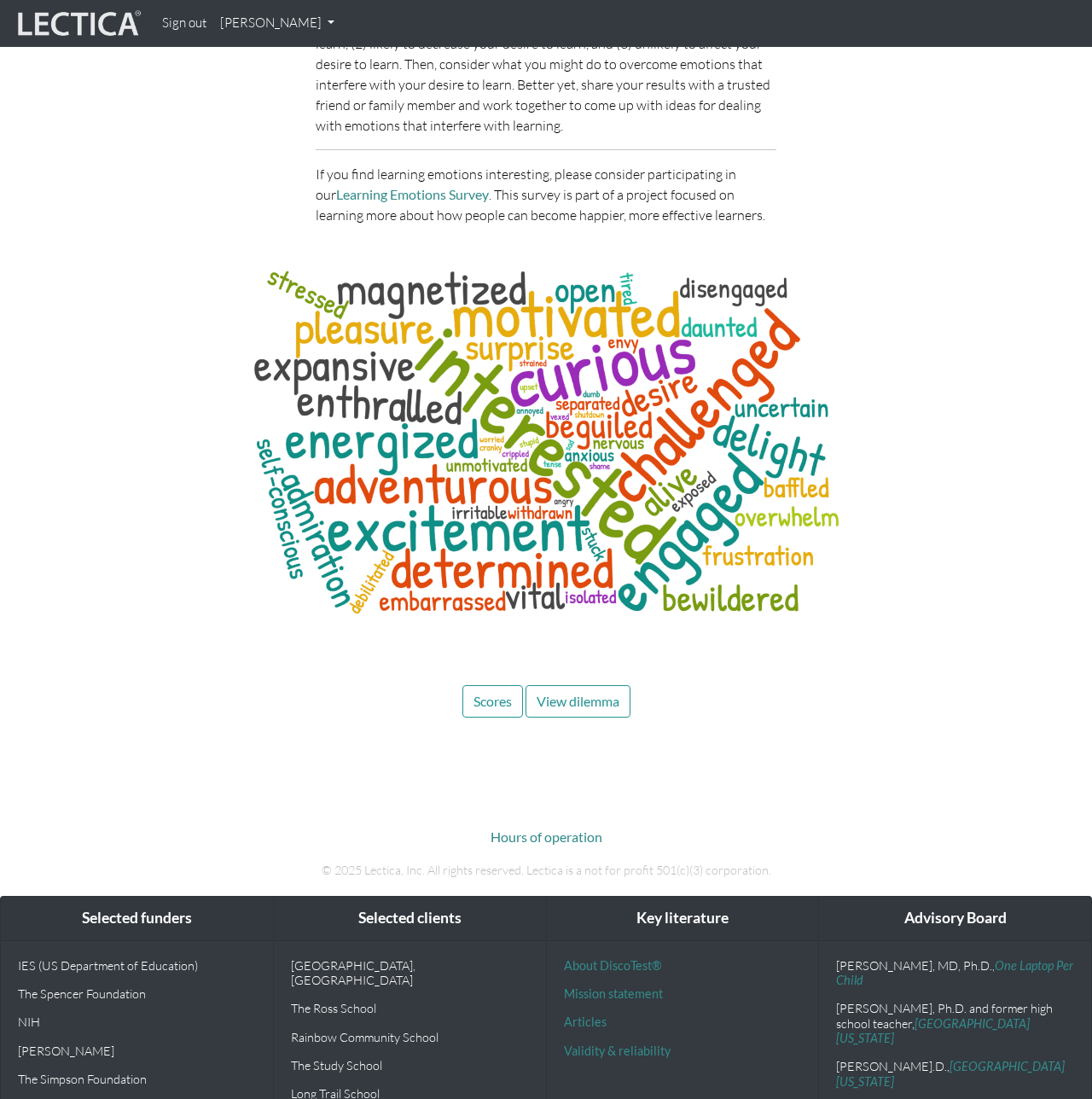
click at [301, 23] on link "Nicholas Maisano" at bounding box center [277, 24] width 128 height 34
click at [291, 58] on link "My Profile" at bounding box center [300, 61] width 137 height 21
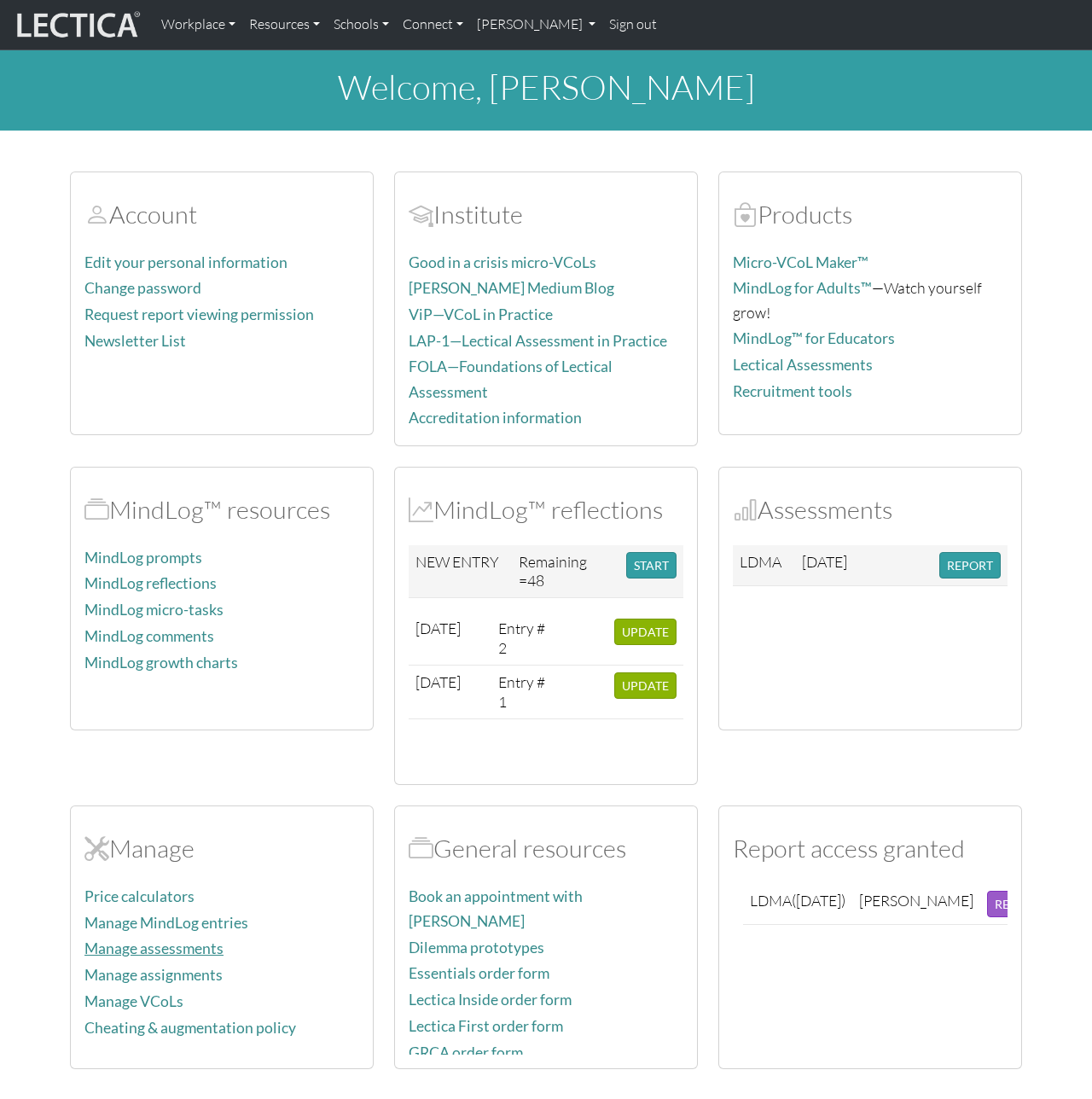
click at [182, 941] on link "Manage assessments" at bounding box center [154, 948] width 139 height 18
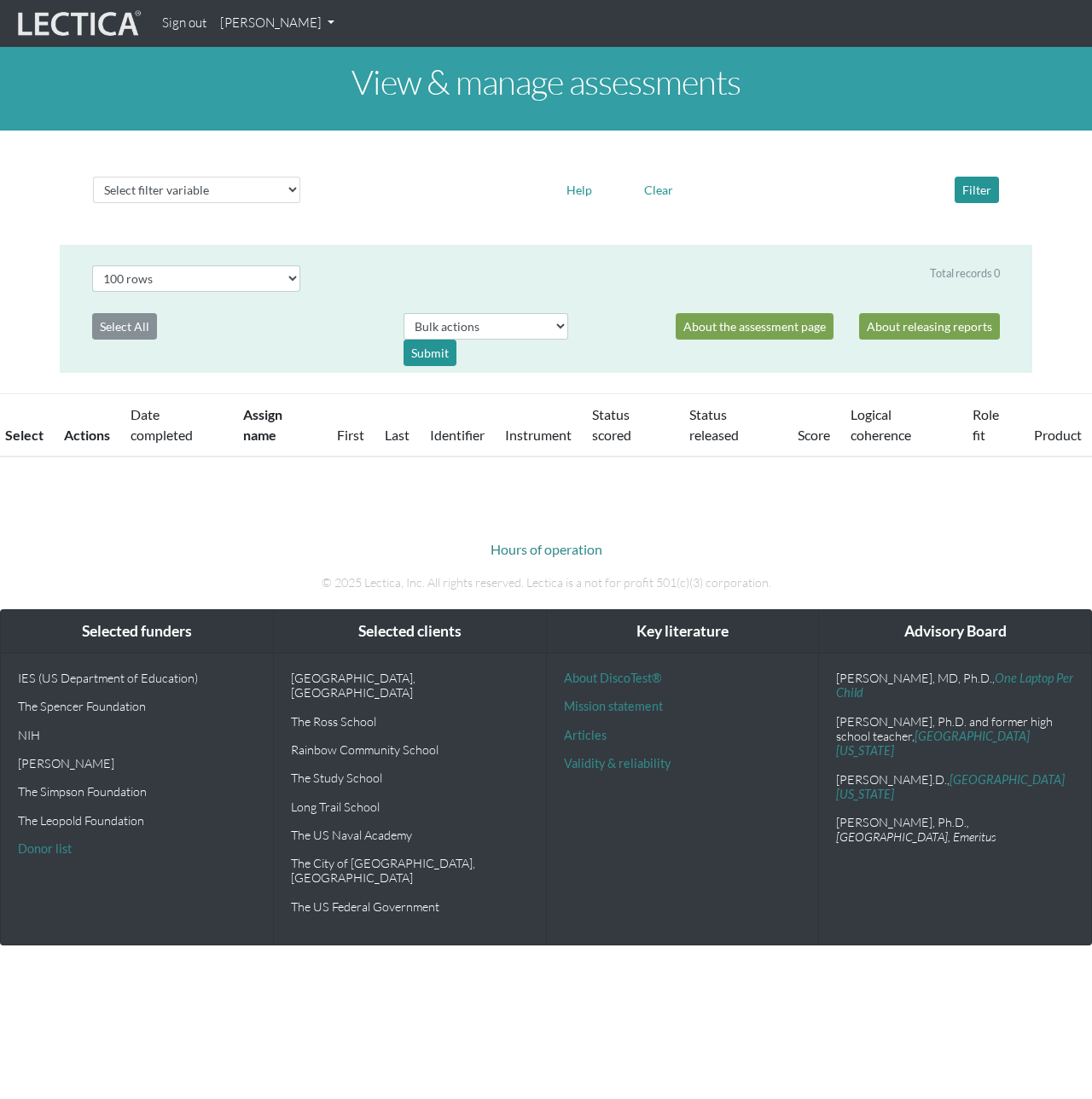
select select "100"
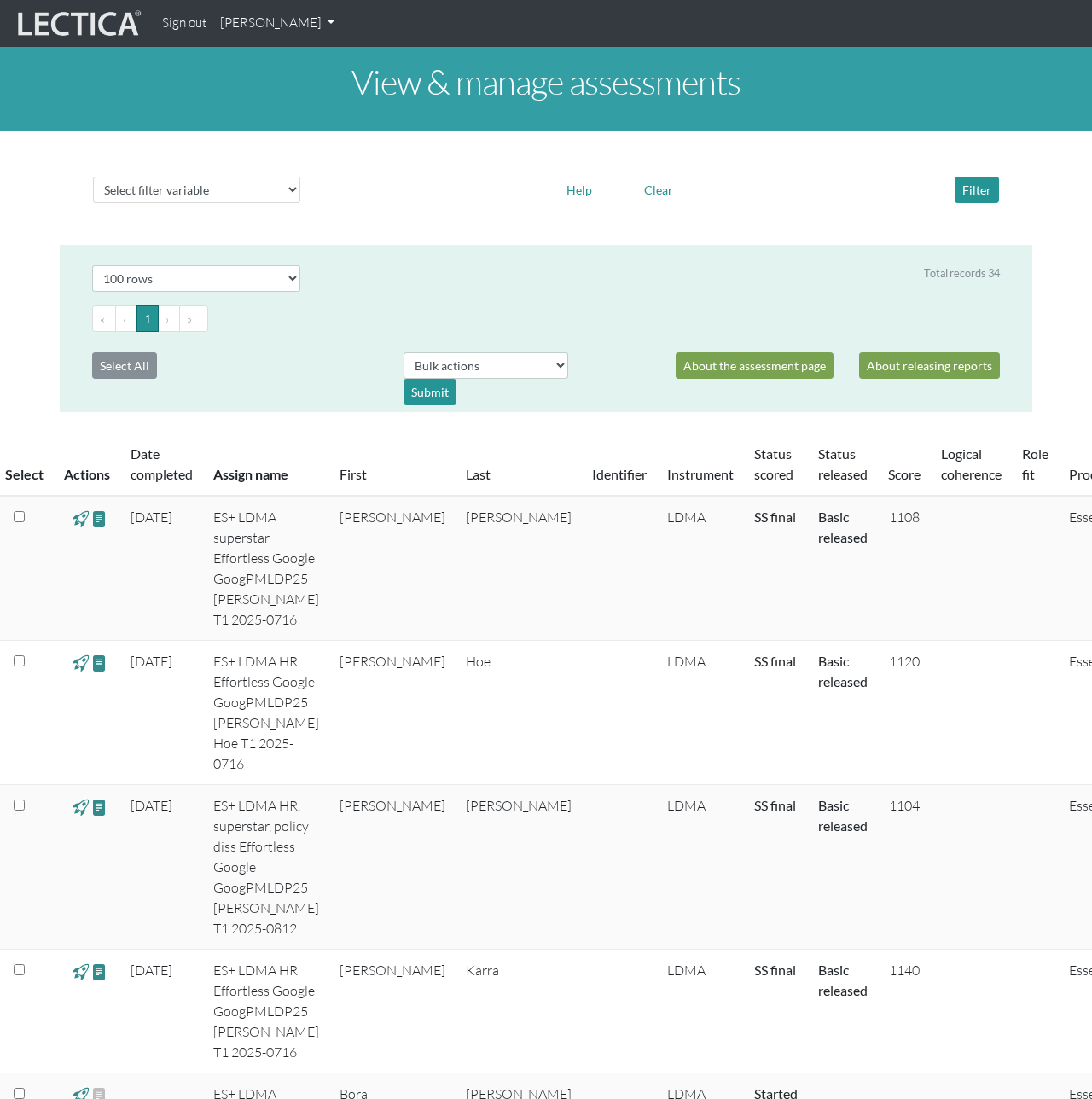
click at [81, 520] on span at bounding box center [80, 519] width 16 height 20
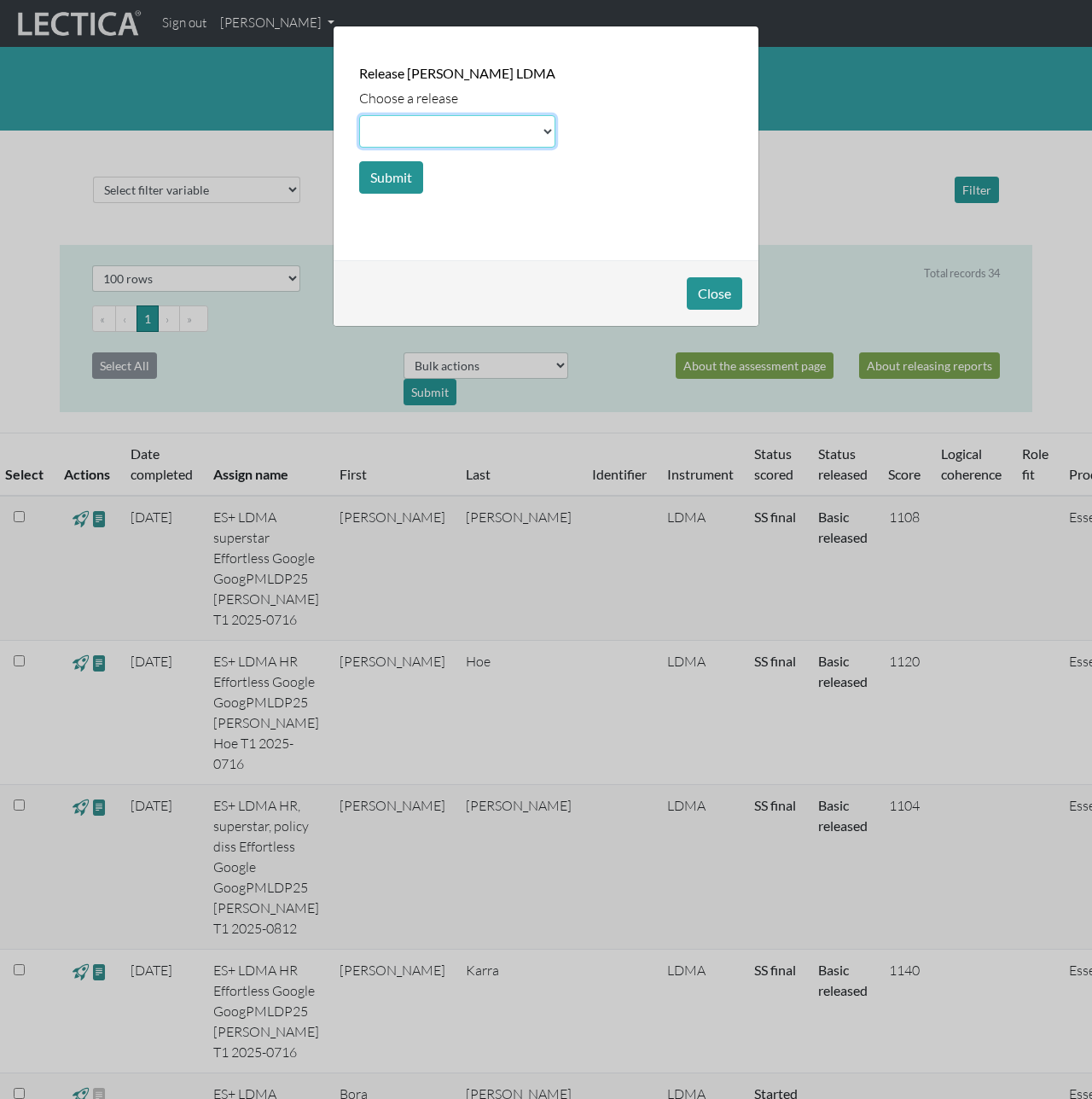
click at [440, 131] on select at bounding box center [457, 131] width 196 height 33
select select "scale"
click at [359, 115] on select at bounding box center [457, 131] width 196 height 33
click at [400, 175] on button "Submit" at bounding box center [391, 178] width 63 height 33
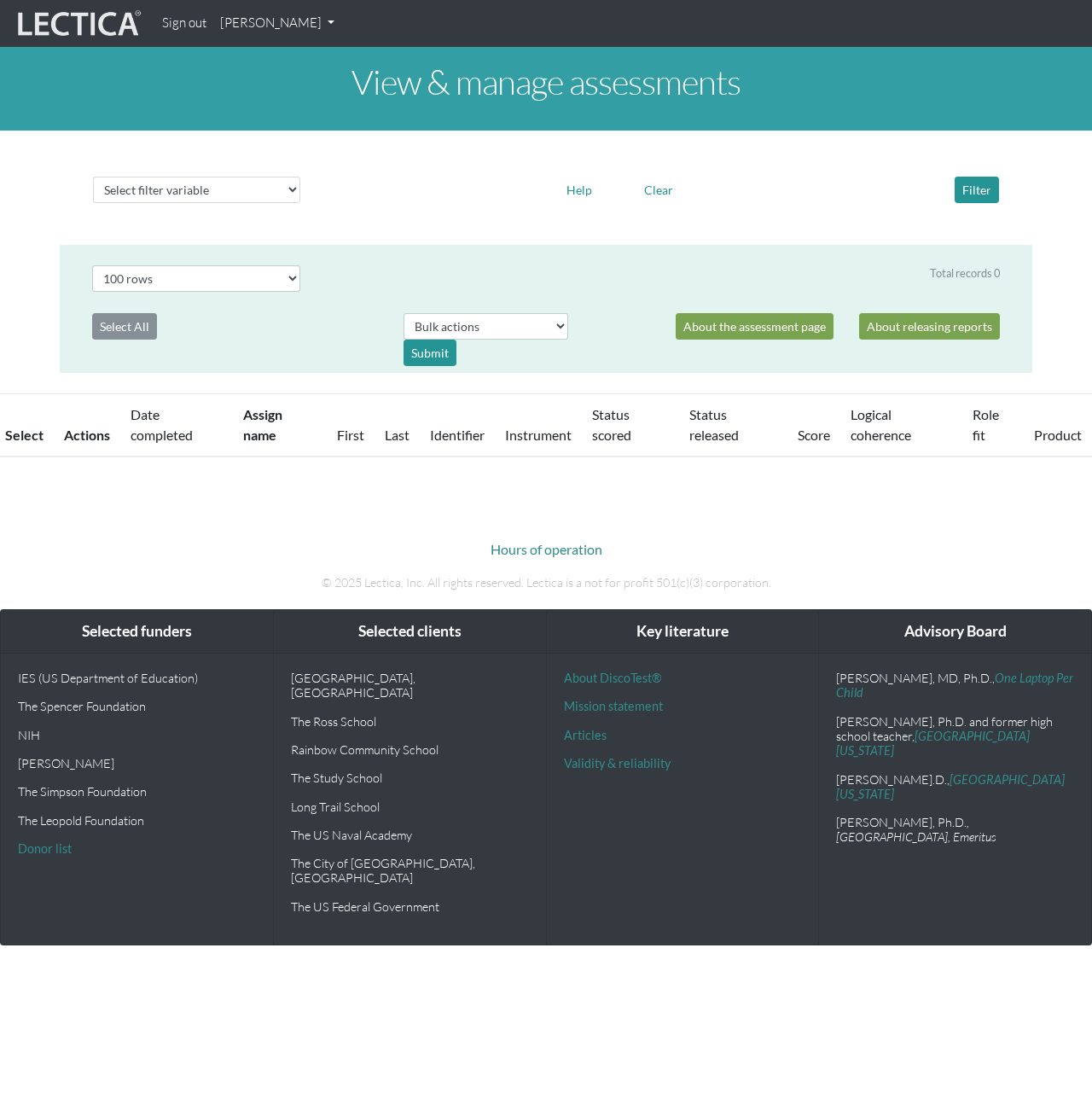
select select "100"
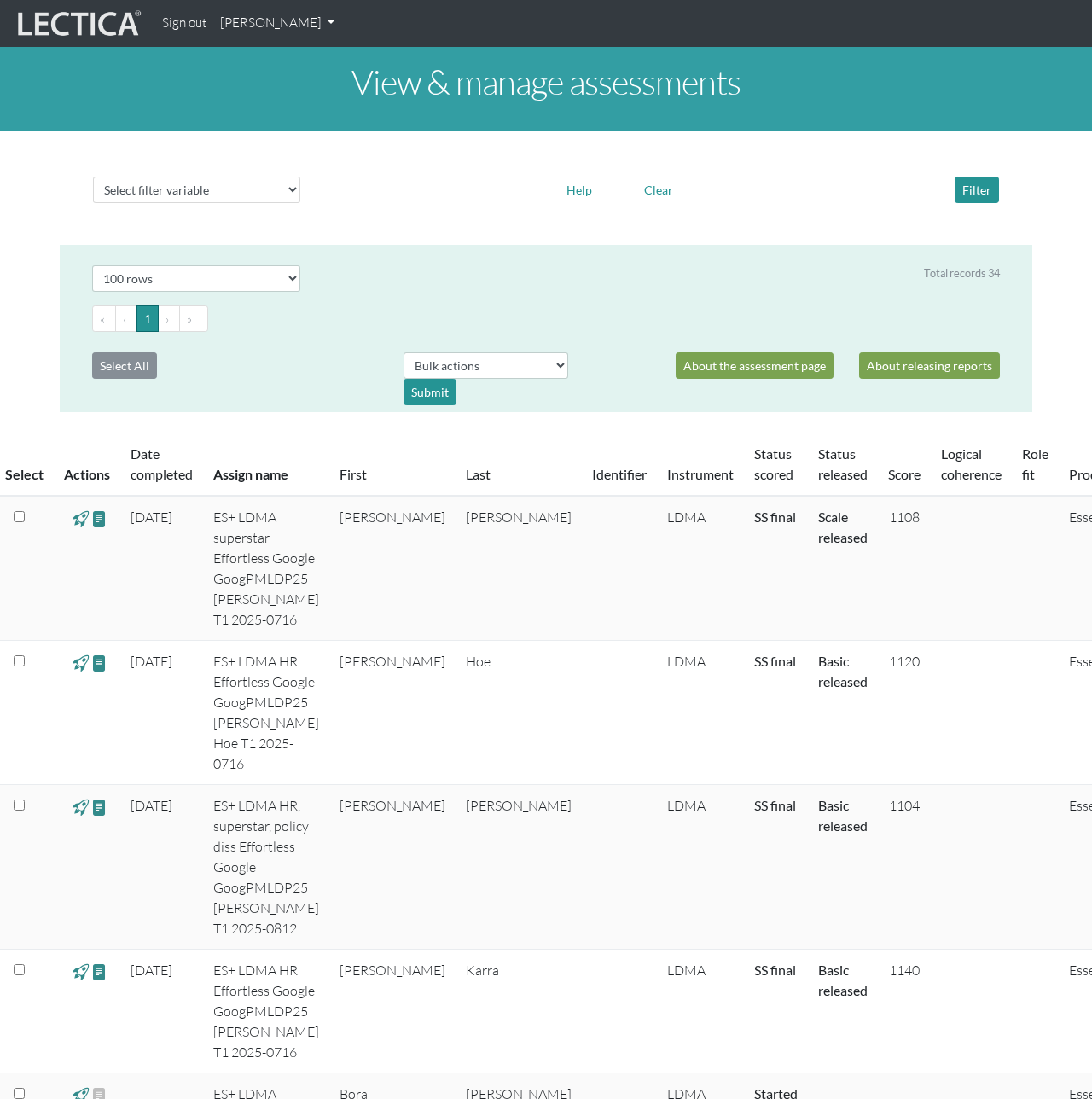
click at [80, 515] on span at bounding box center [80, 519] width 16 height 20
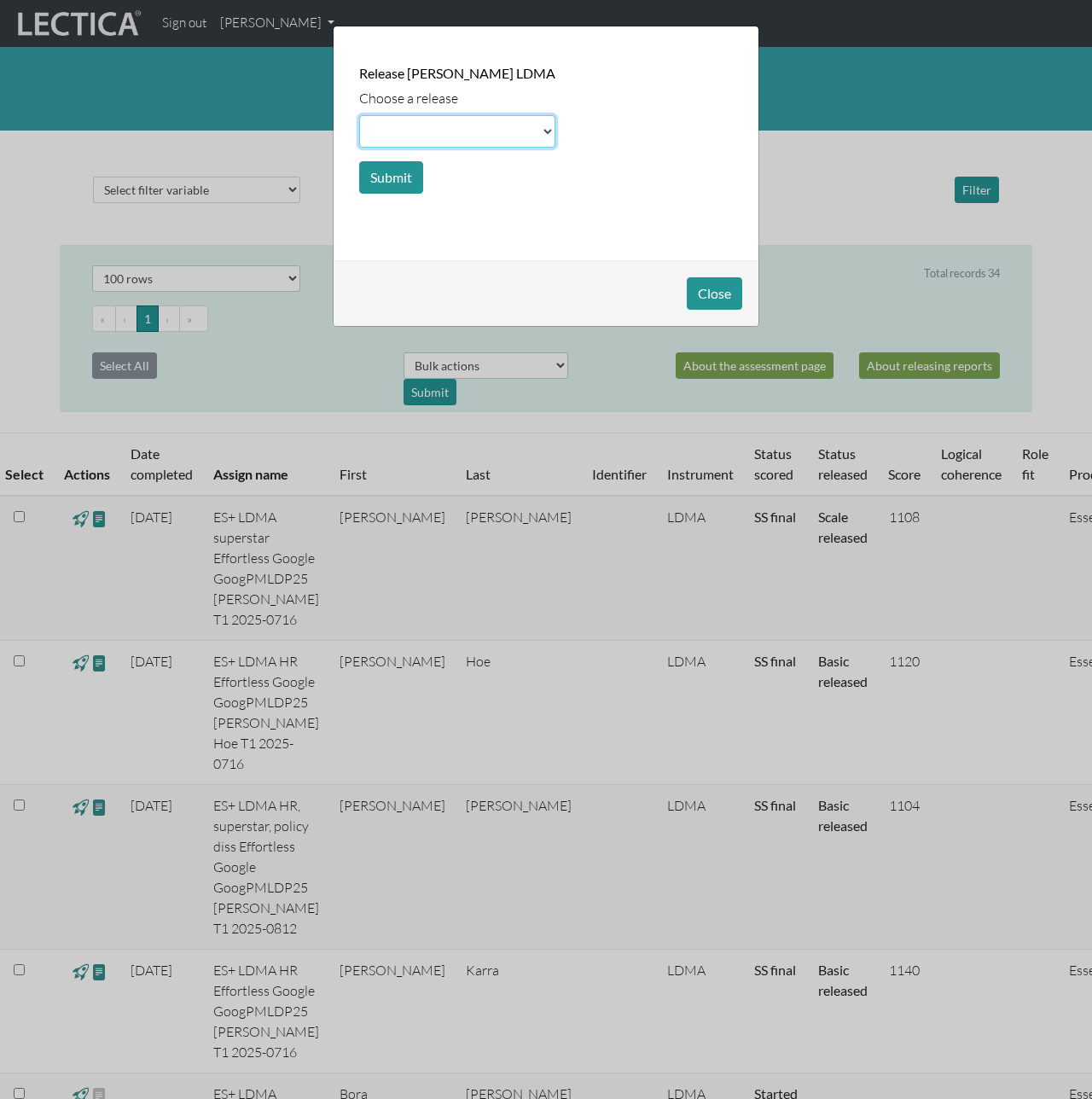
click at [489, 125] on select at bounding box center [457, 131] width 196 height 33
select select "score"
click at [359, 115] on select at bounding box center [457, 131] width 196 height 33
click at [399, 173] on button "Submit" at bounding box center [391, 178] width 63 height 33
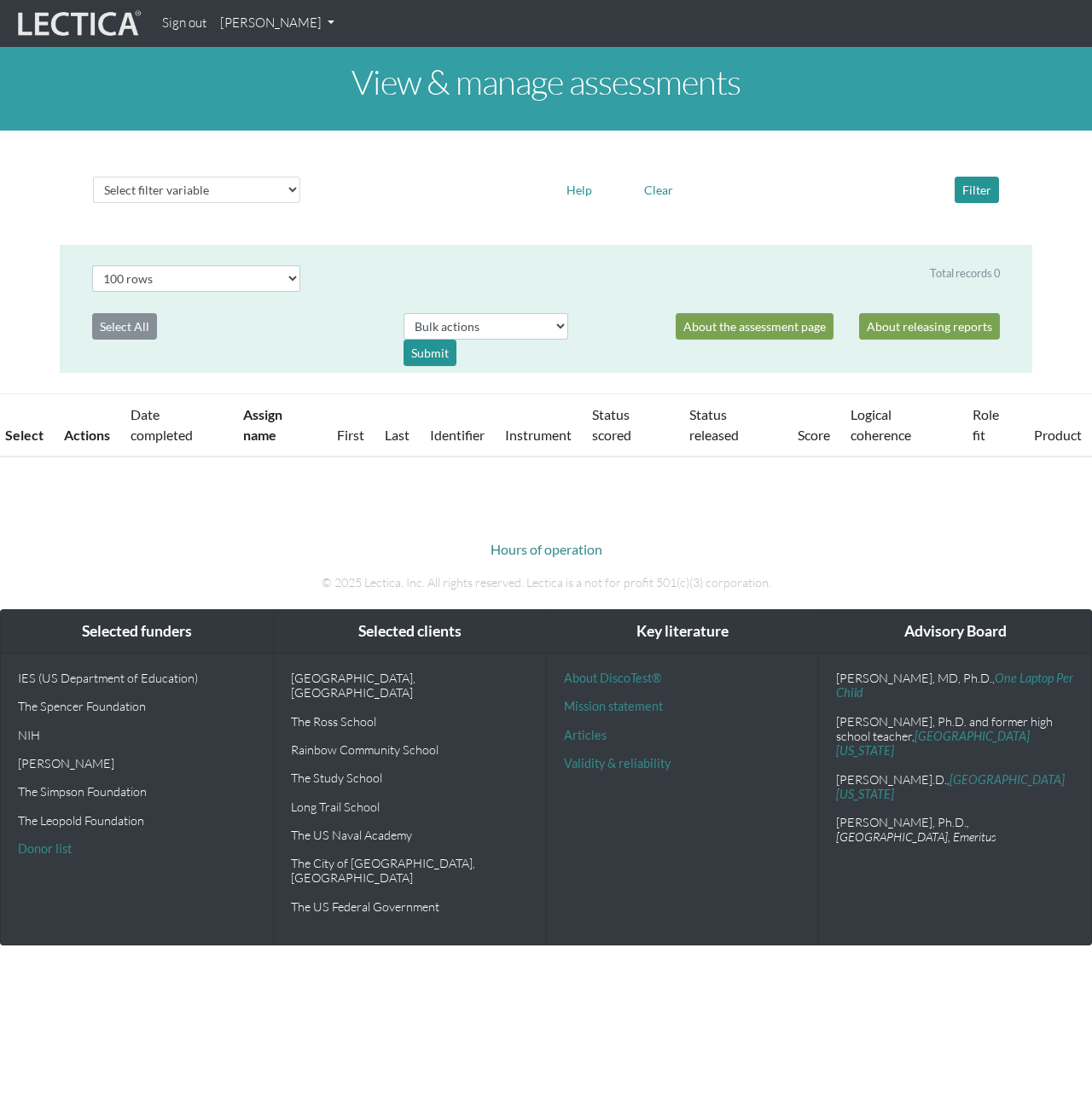
select select "100"
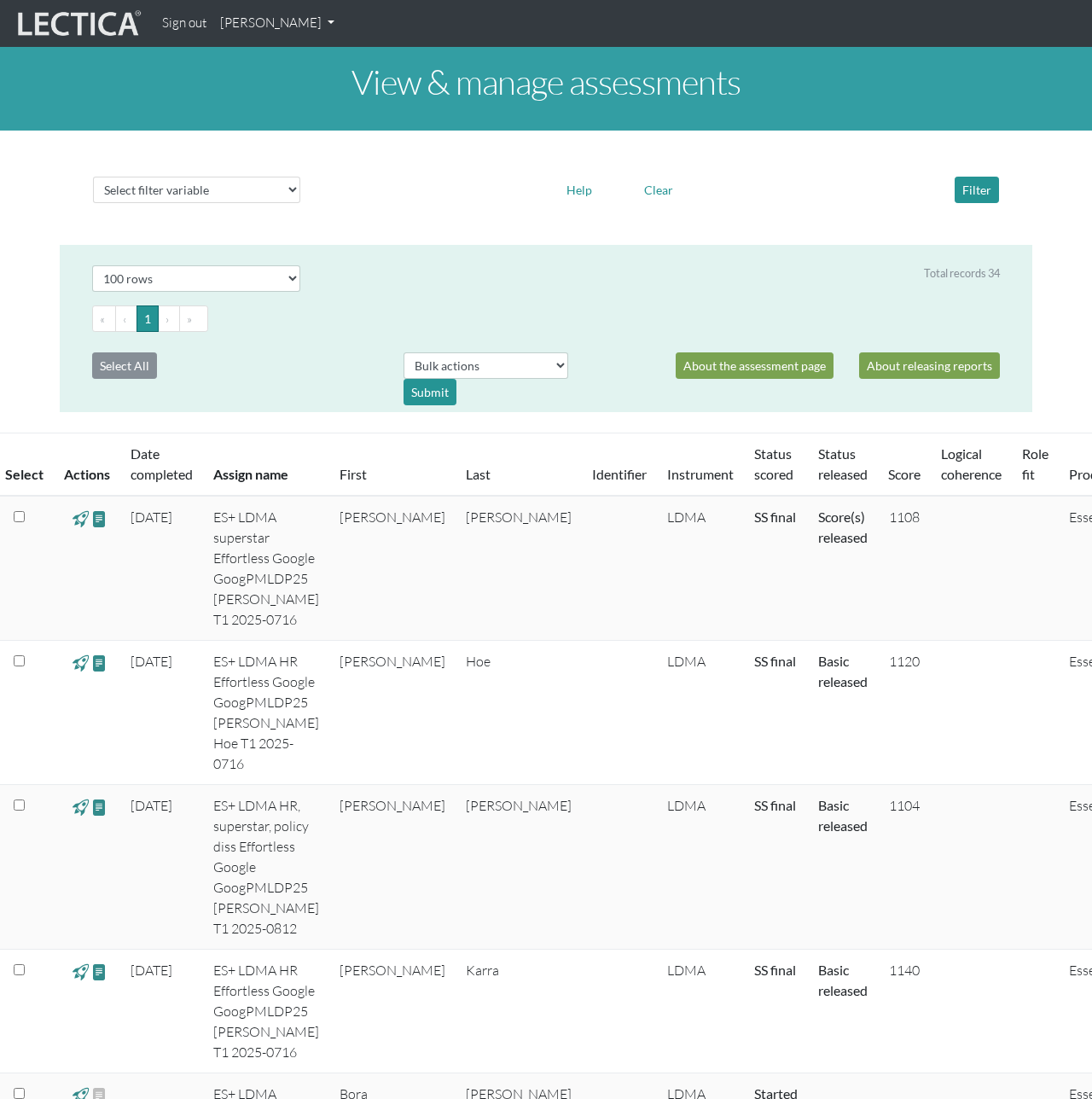
click at [82, 515] on span at bounding box center [80, 519] width 16 height 20
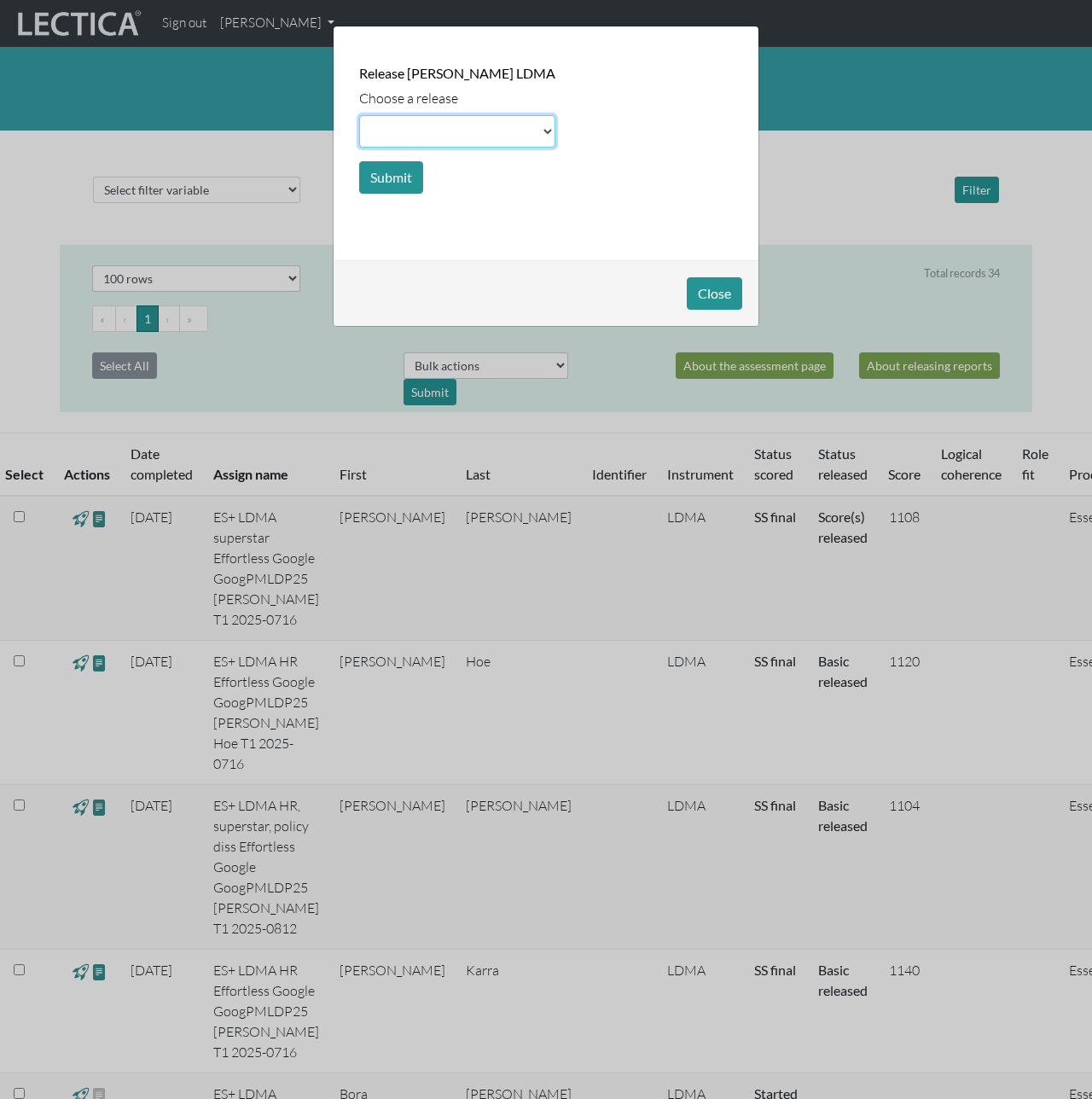
click at [494, 125] on select at bounding box center [457, 131] width 196 height 33
select select "growth"
click at [359, 115] on select at bounding box center [457, 131] width 196 height 33
click at [414, 178] on button "Submit" at bounding box center [391, 178] width 63 height 33
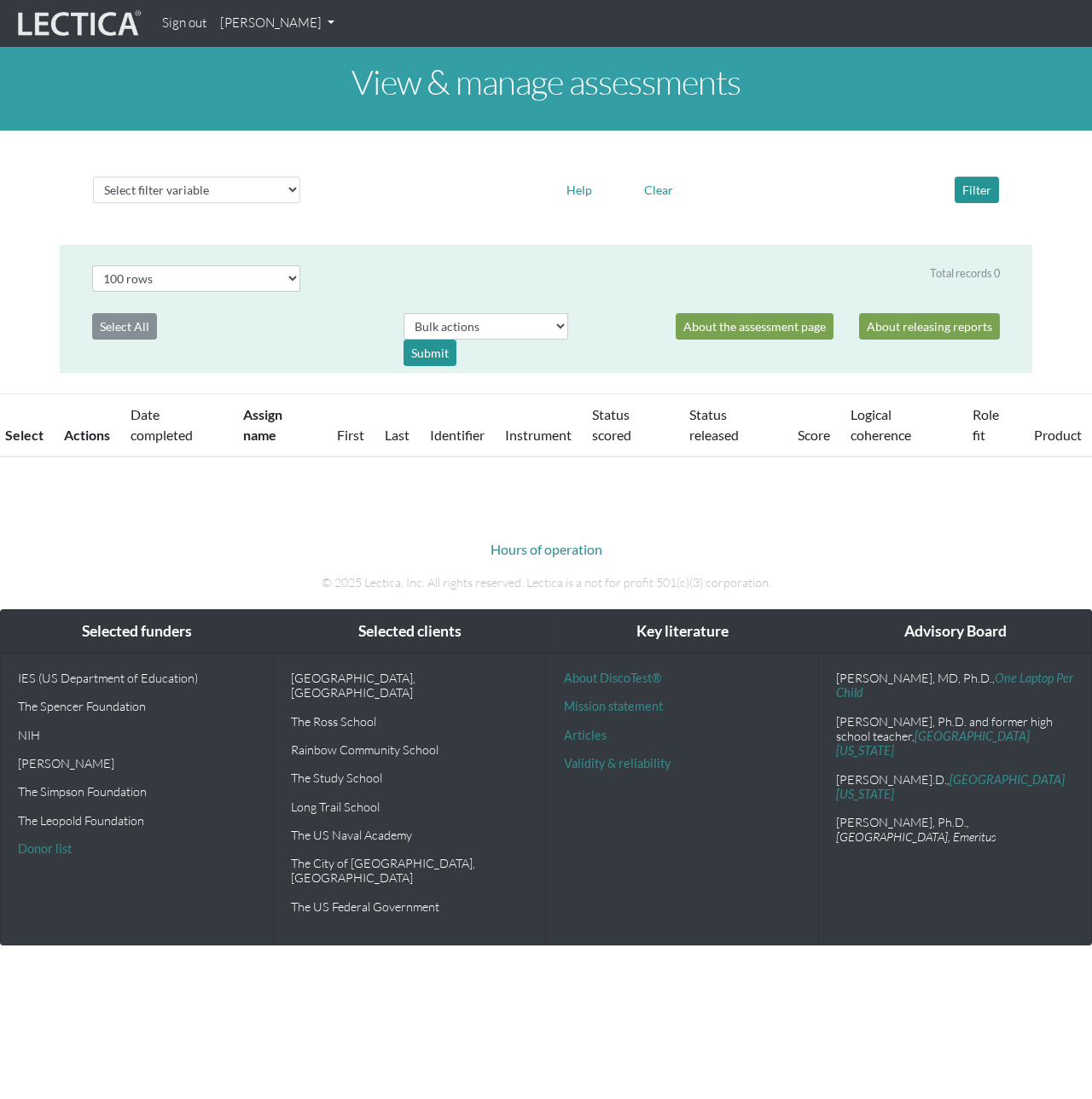
select select "100"
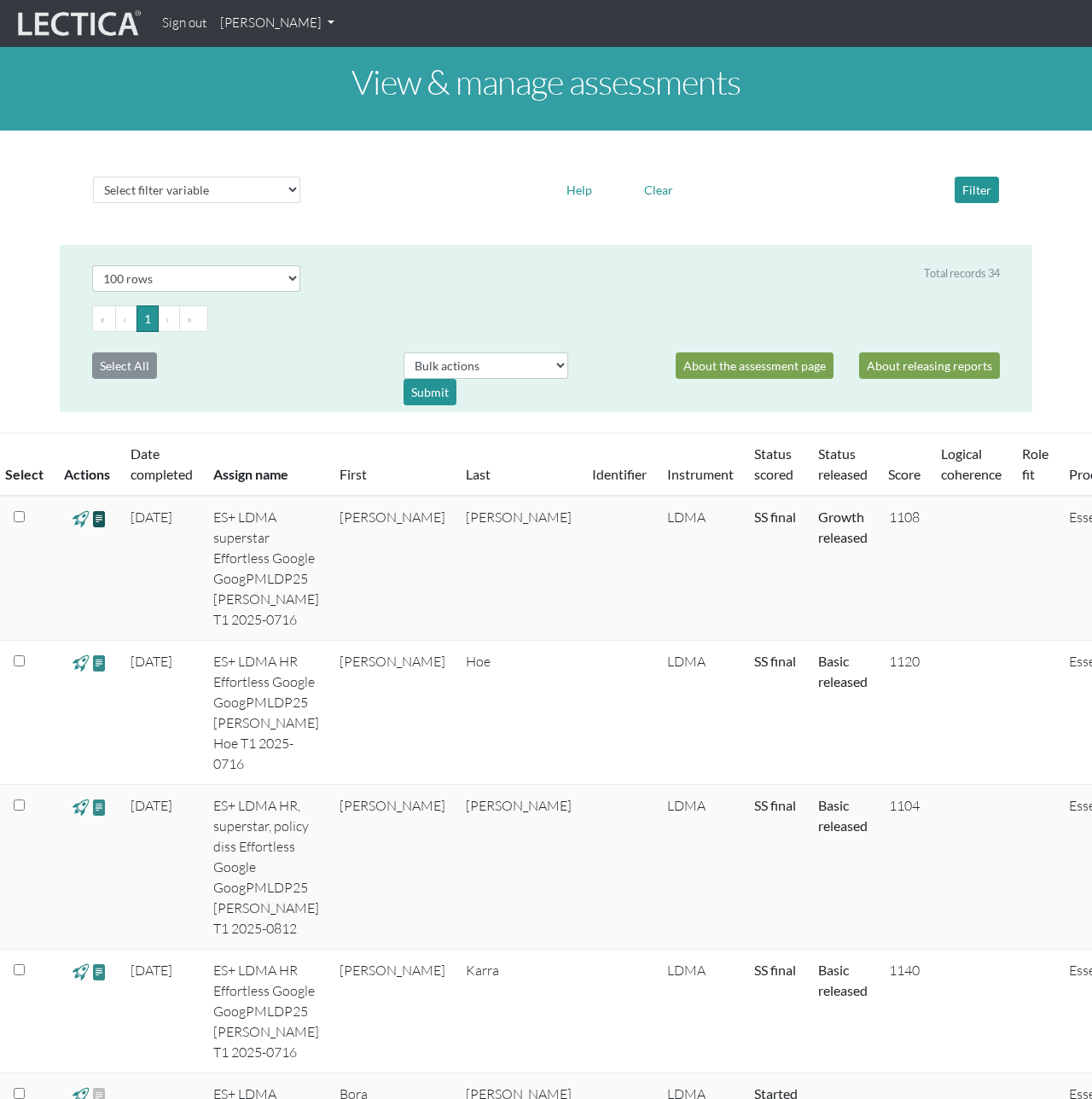
click at [97, 521] on span at bounding box center [99, 519] width 16 height 20
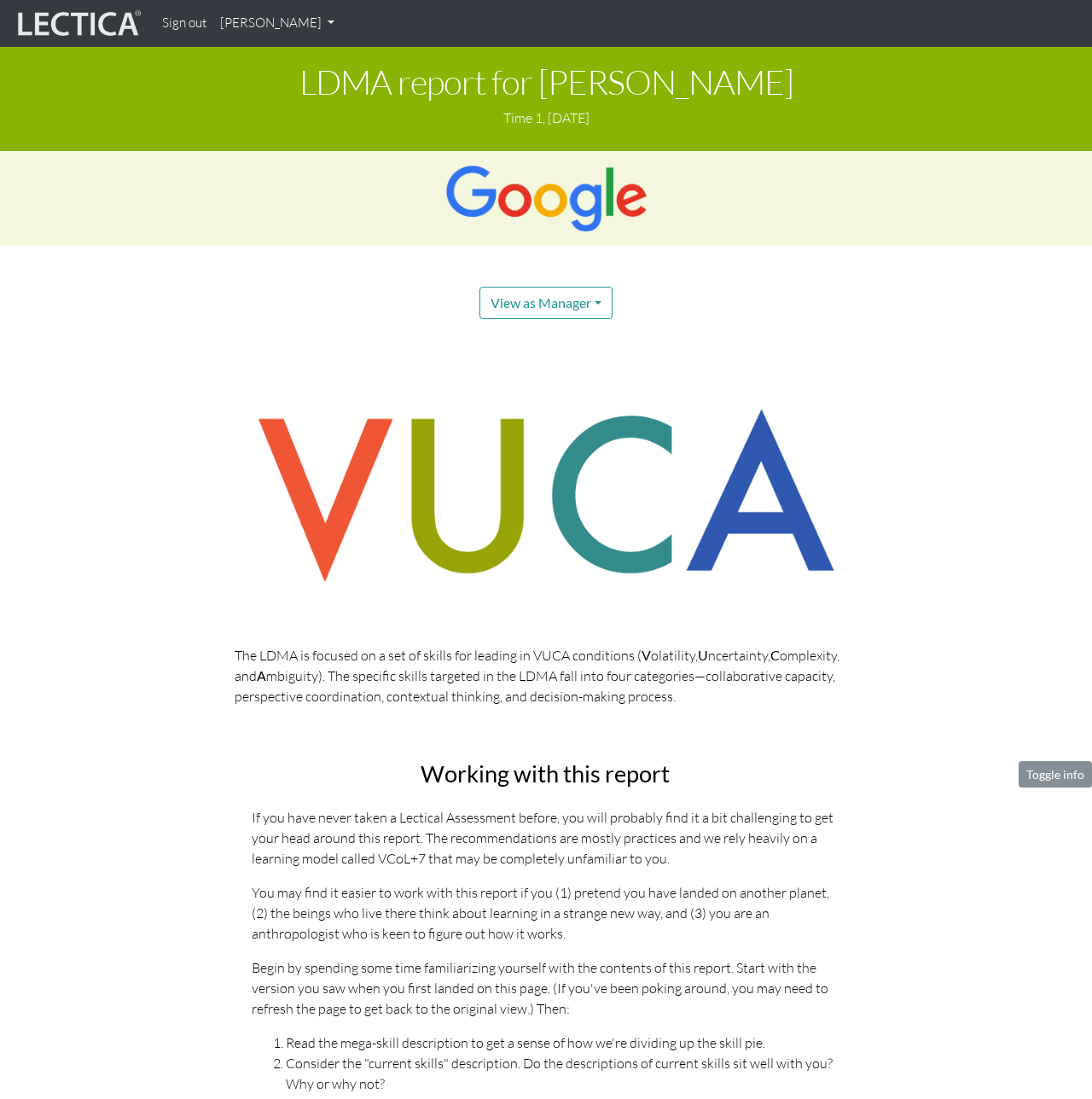
click at [550, 302] on button "View as Manager" at bounding box center [546, 303] width 133 height 33
click at [543, 356] on link "Test-taker" at bounding box center [565, 360] width 137 height 21
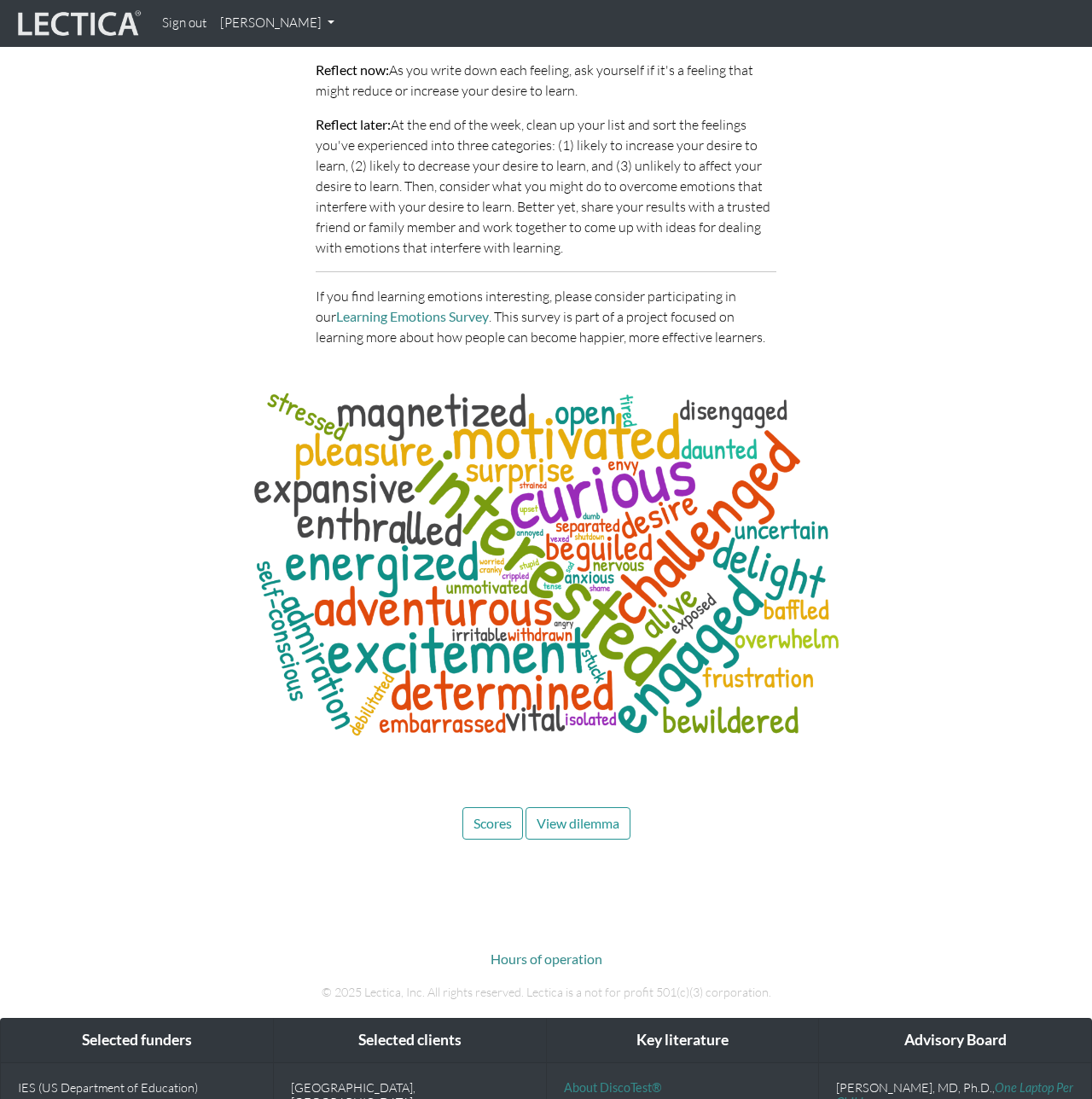
scroll to position [5962, 0]
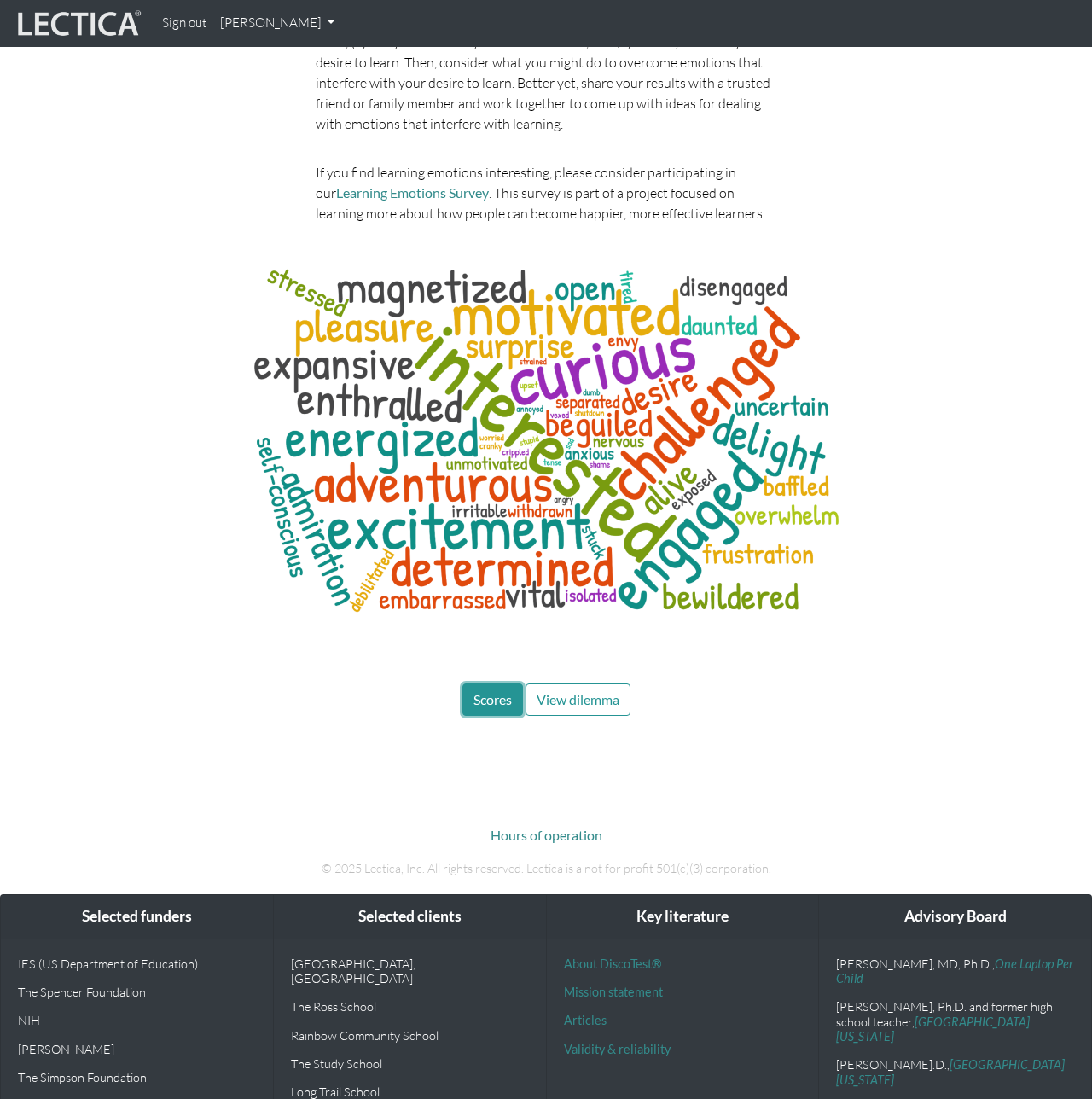
click at [487, 683] on button "Scores" at bounding box center [492, 699] width 61 height 33
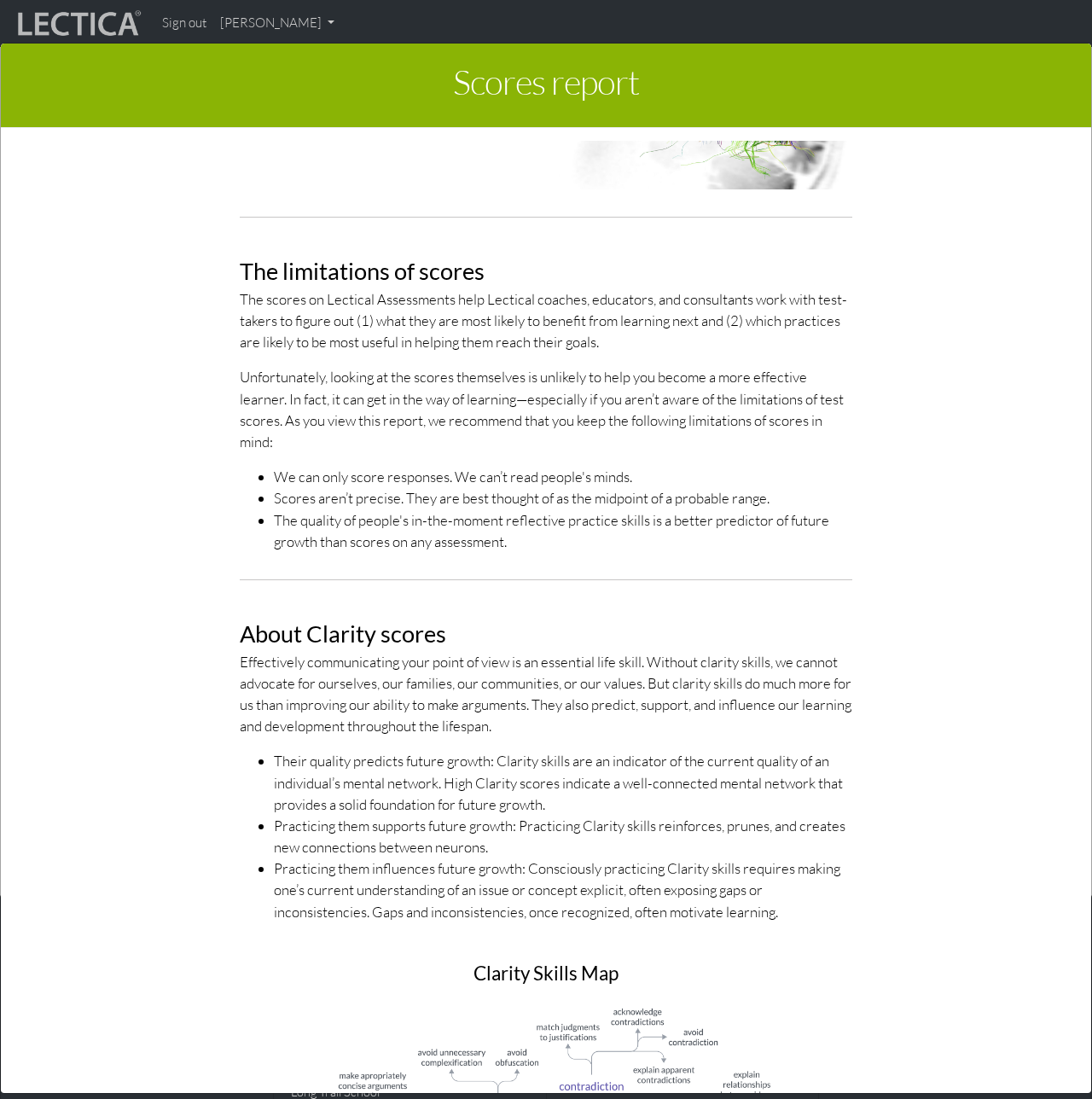
scroll to position [0, 0]
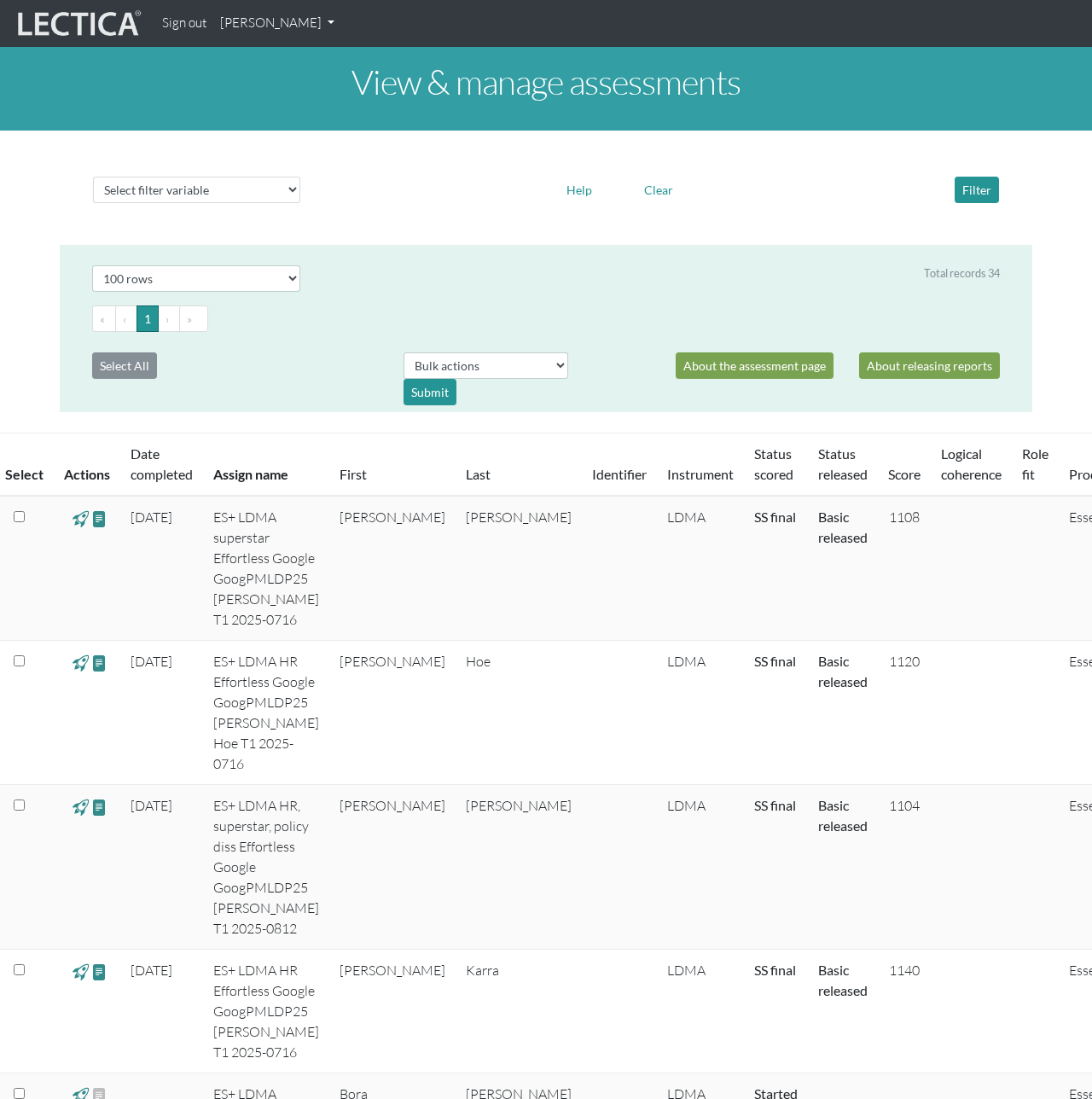
select select "100"
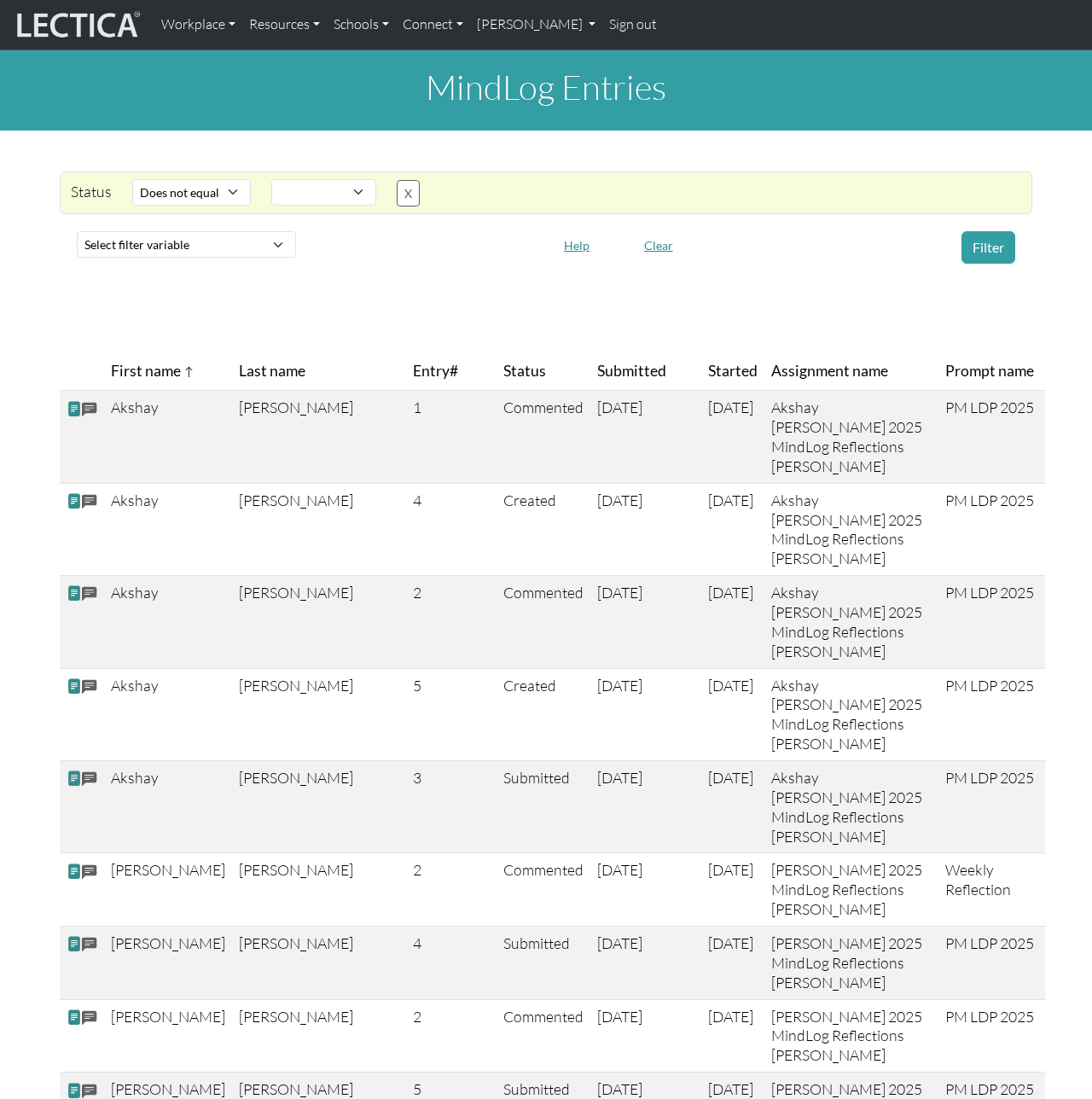
select select "not_iexact"
select select
